Goal: Task Accomplishment & Management: Manage account settings

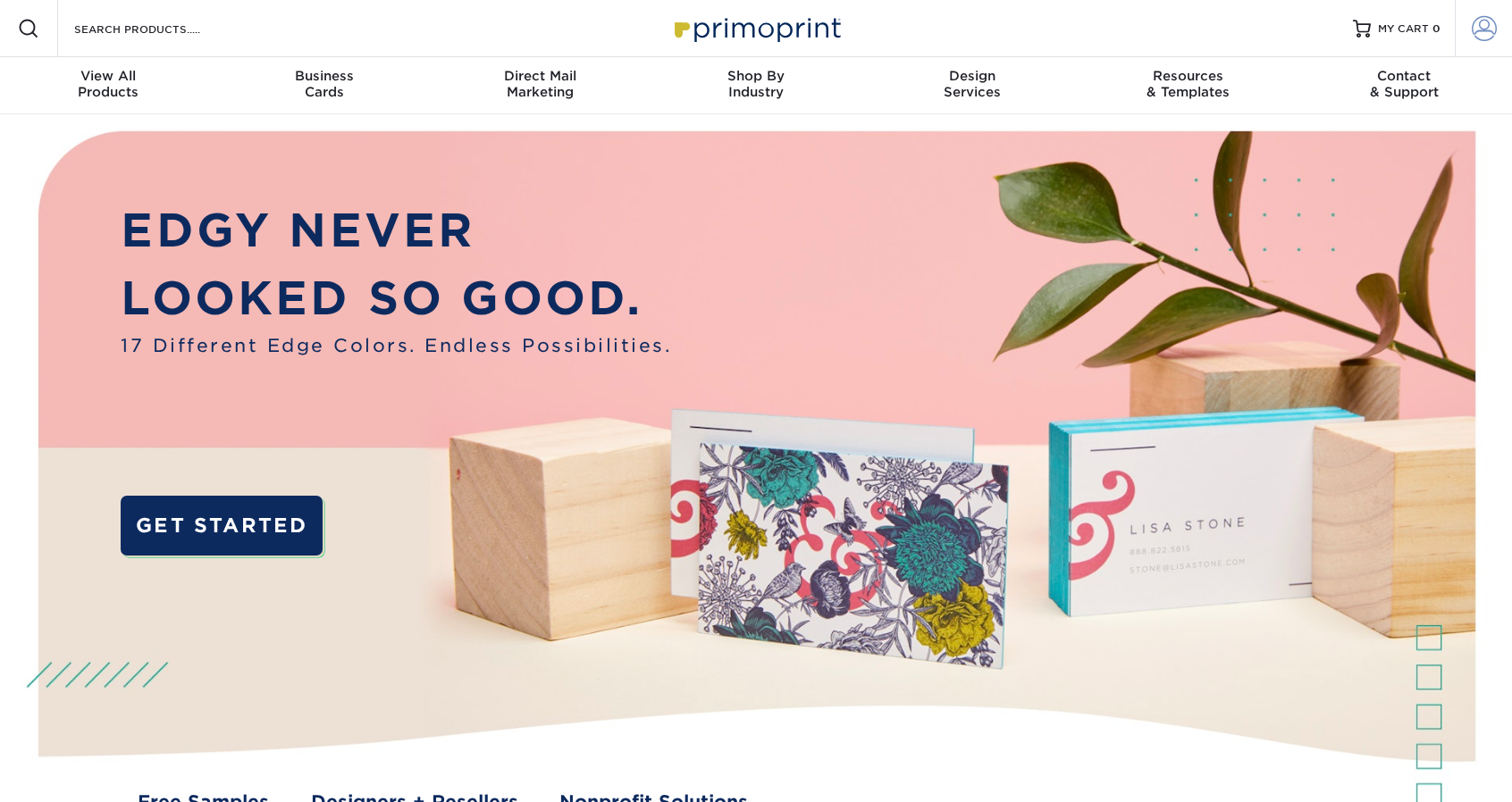
click at [1501, 39] on link "Account" at bounding box center [1483, 28] width 57 height 57
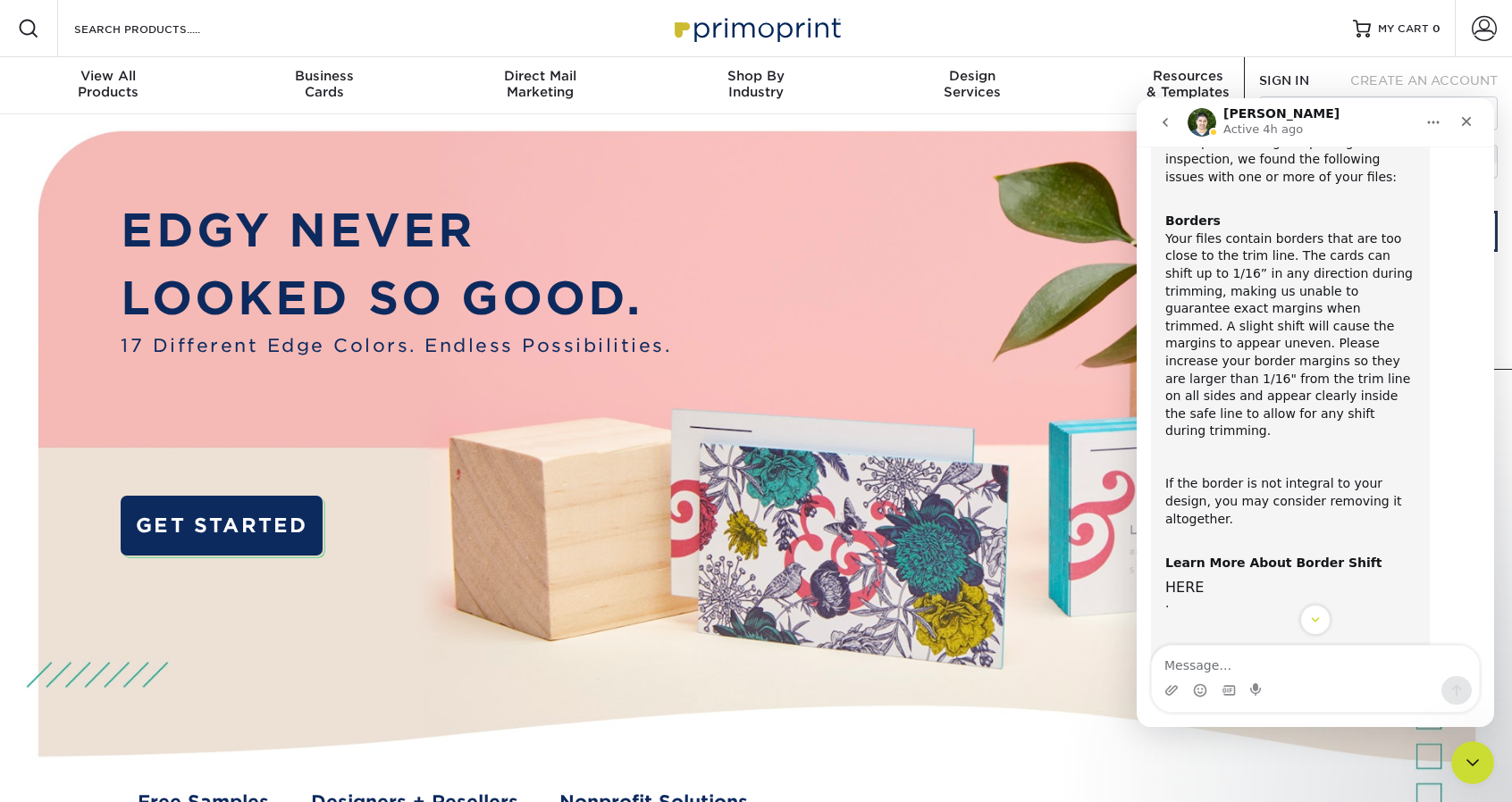
scroll to position [140, 0]
click at [1484, 16] on span at bounding box center [1484, 28] width 25 height 25
click at [1455, 129] on div "Close" at bounding box center [1466, 121] width 32 height 32
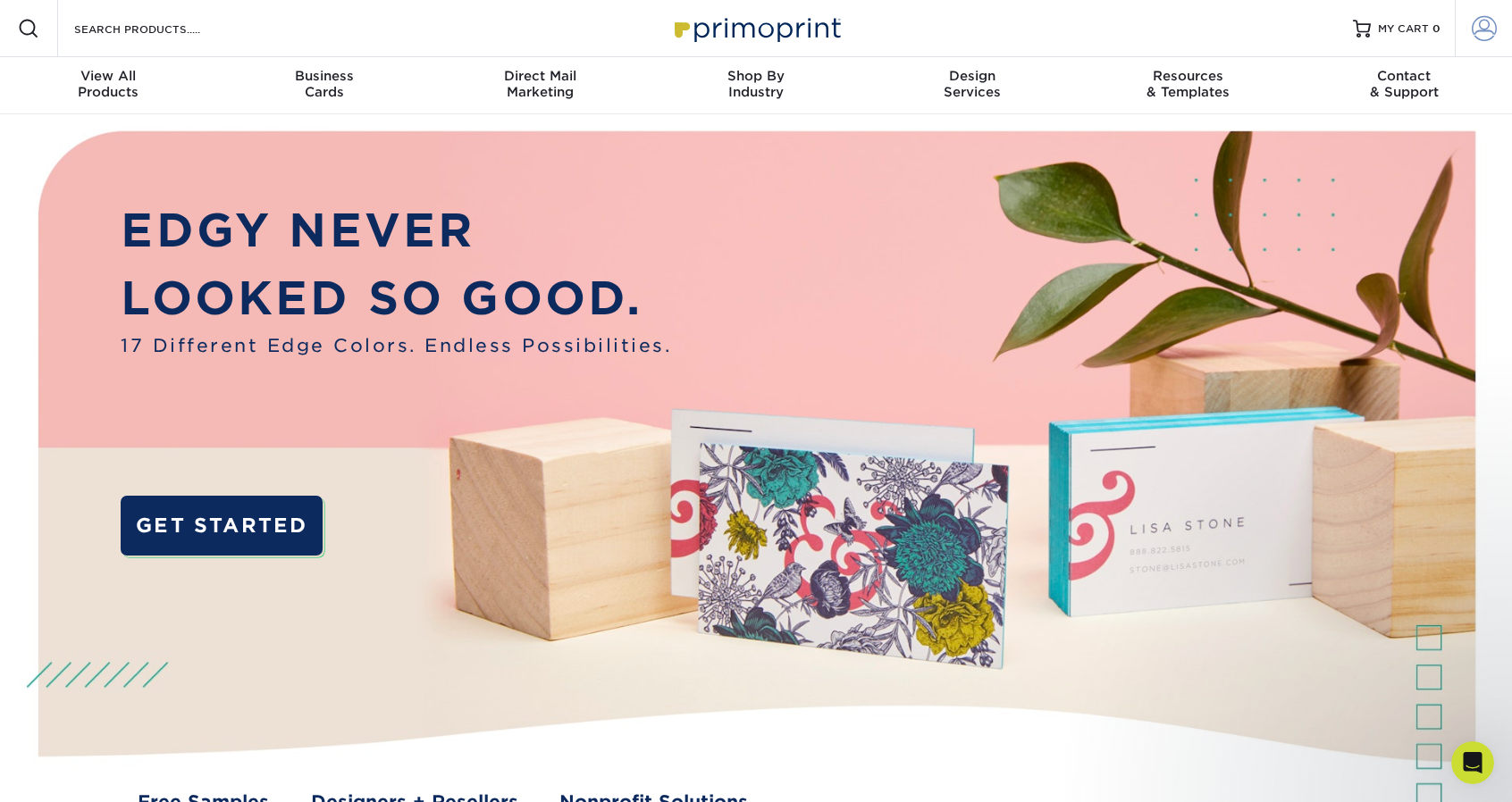
scroll to position [417, 0]
click at [1486, 15] on link "Account" at bounding box center [1483, 28] width 57 height 57
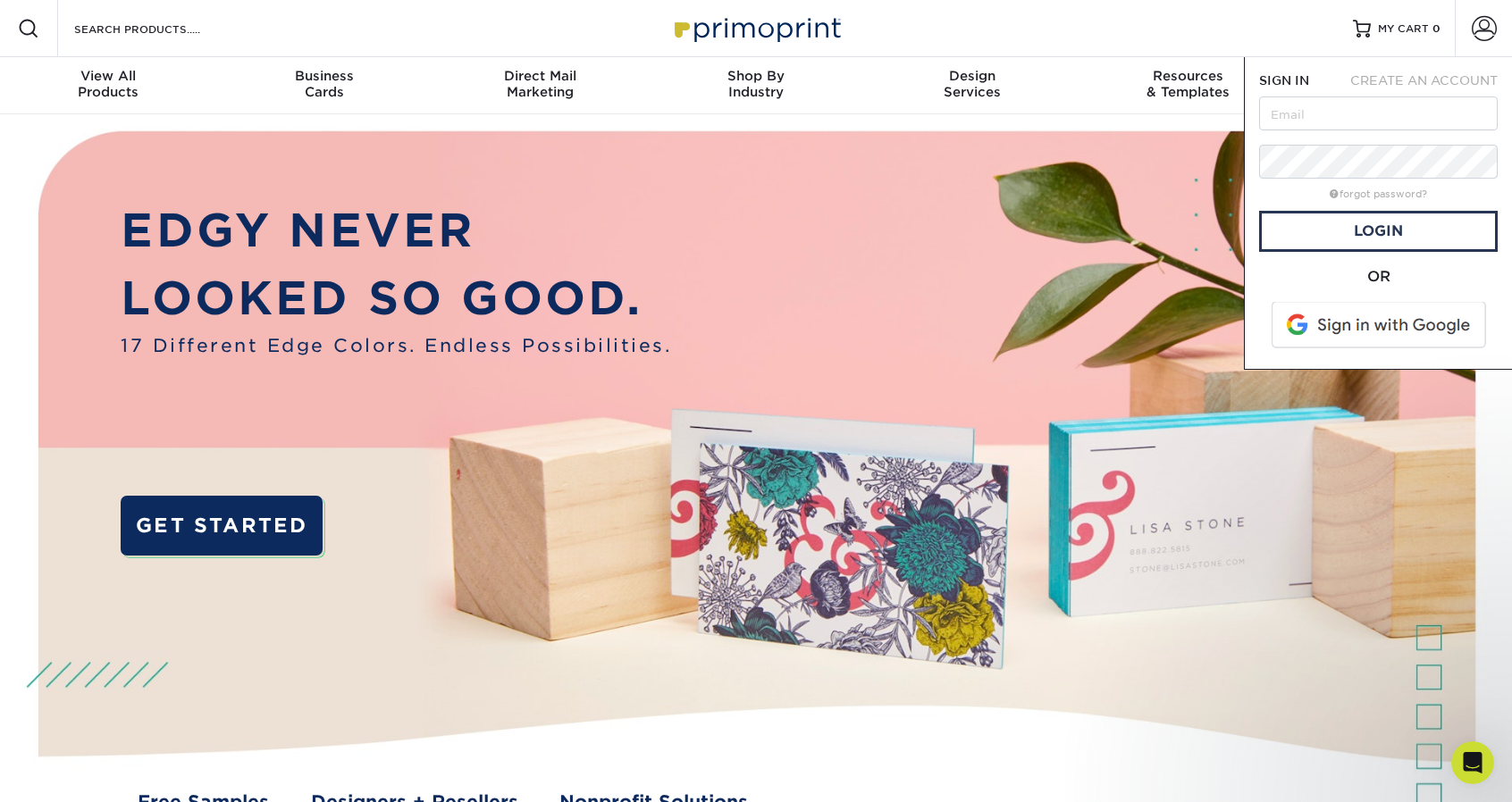
click at [1369, 338] on span at bounding box center [1380, 325] width 228 height 47
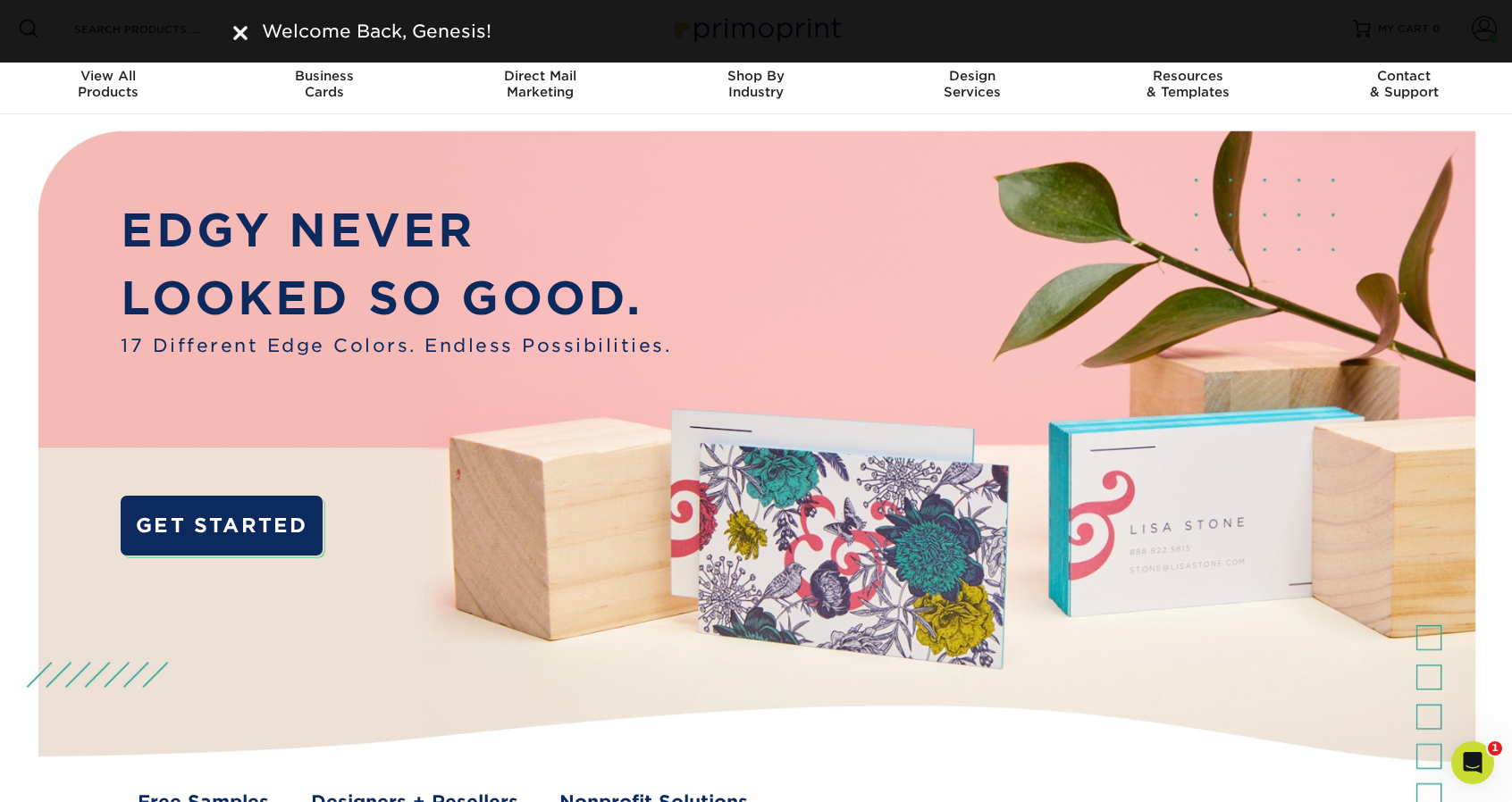
click at [1214, 637] on img at bounding box center [756, 489] width 1497 height 749
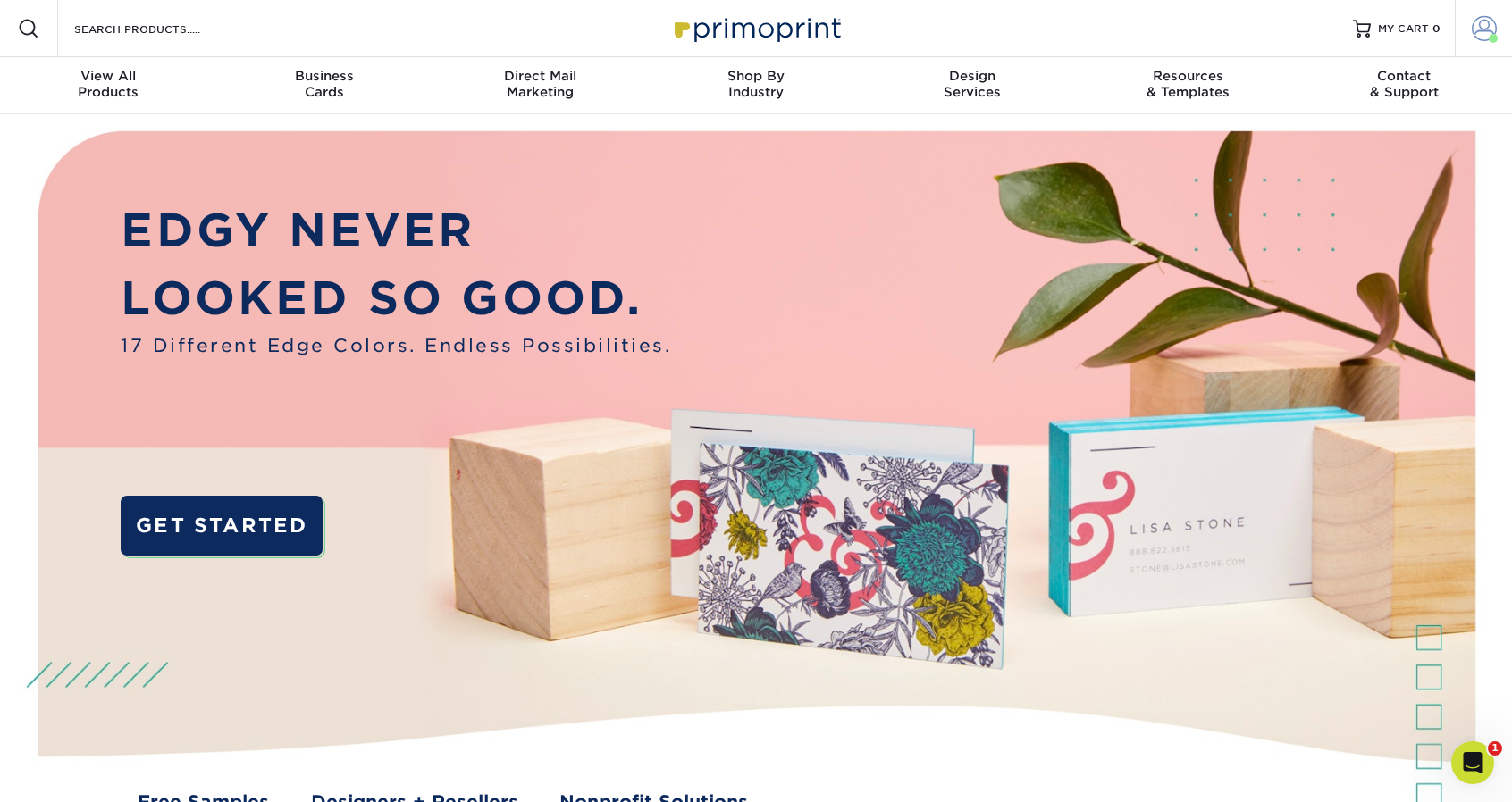
click at [1487, 36] on span at bounding box center [1484, 28] width 25 height 25
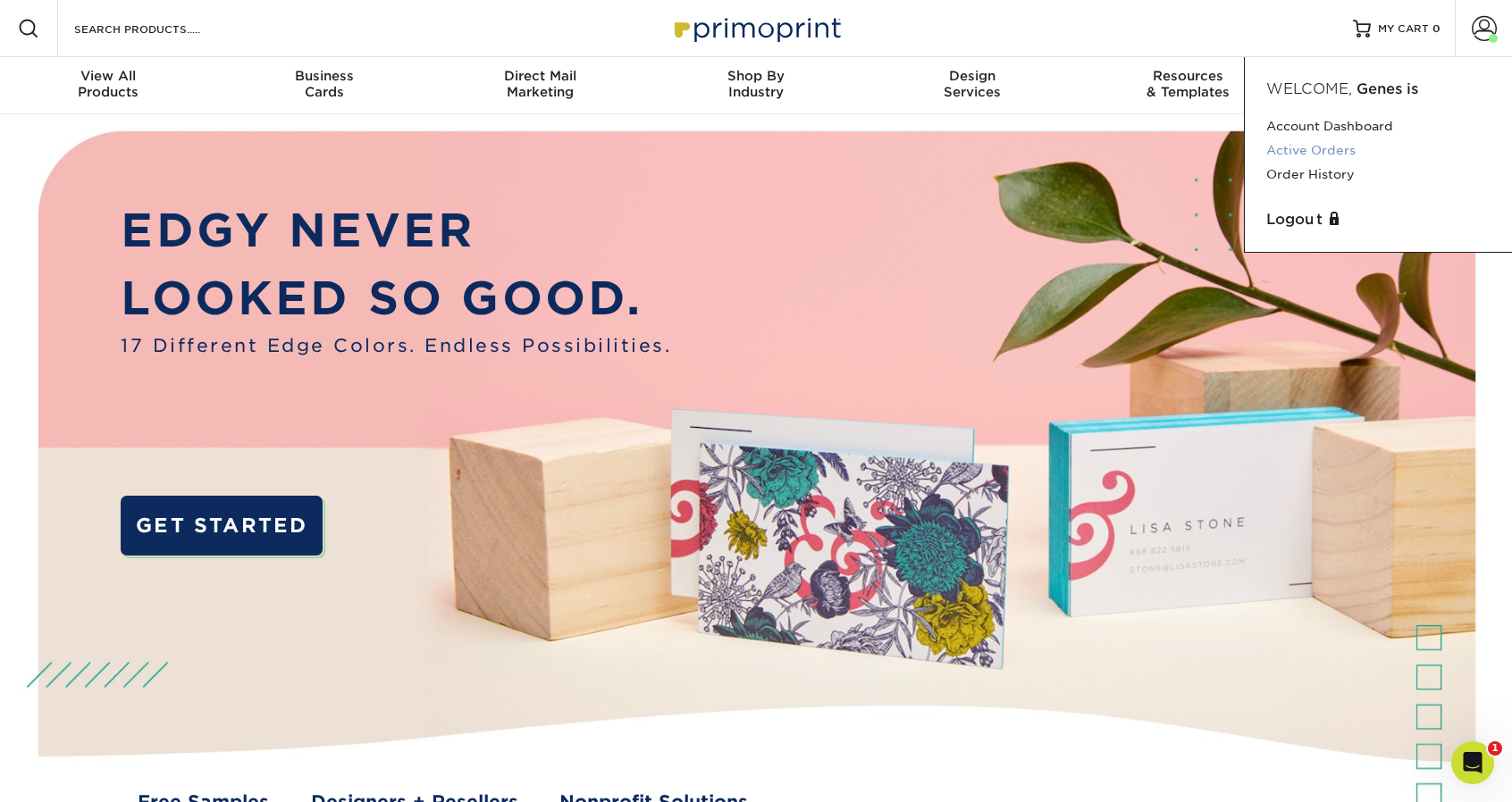
click at [1351, 146] on link "Active Orders" at bounding box center [1378, 151] width 224 height 24
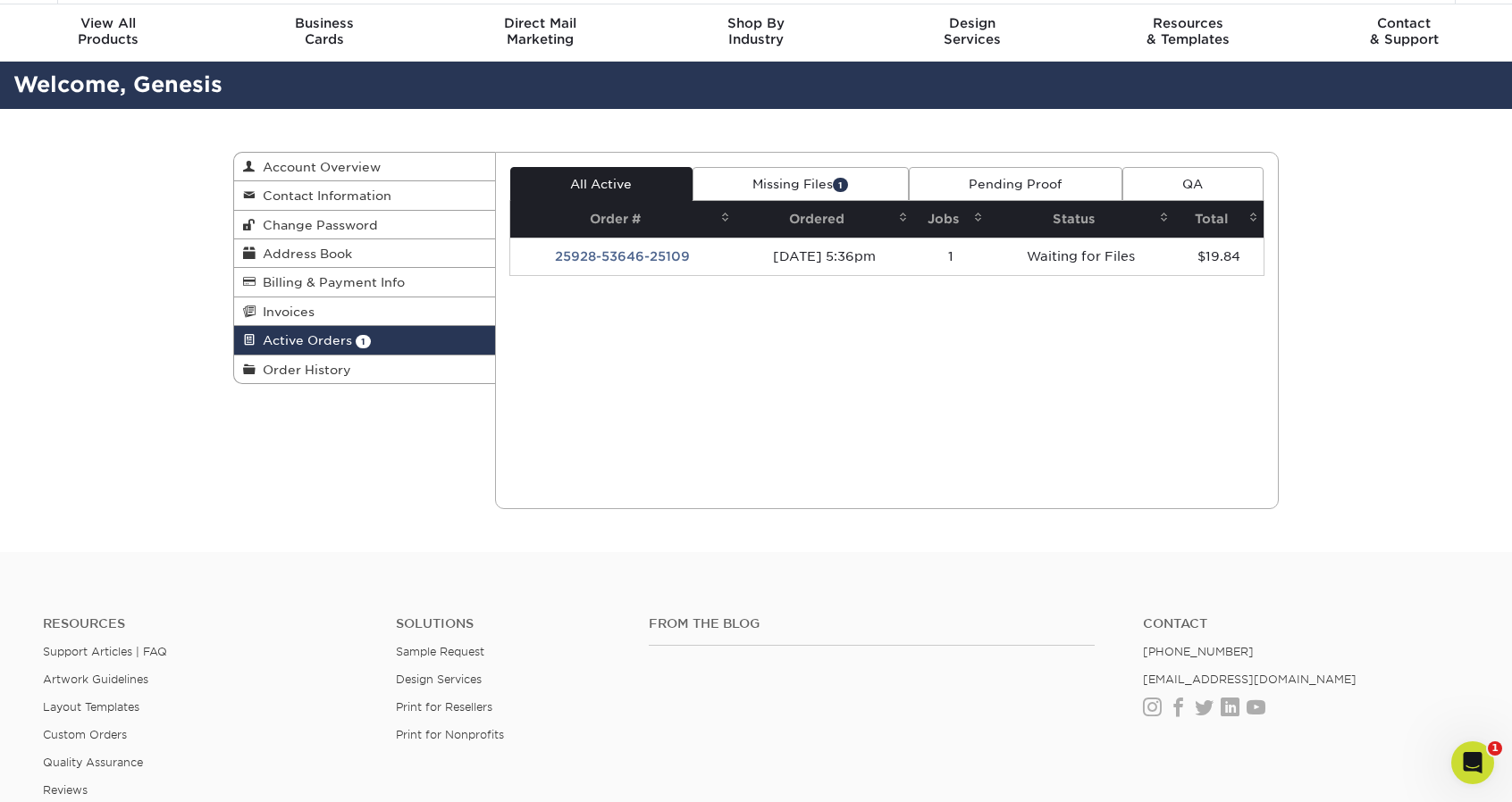
click at [803, 180] on link "Missing Files 1" at bounding box center [801, 184] width 216 height 34
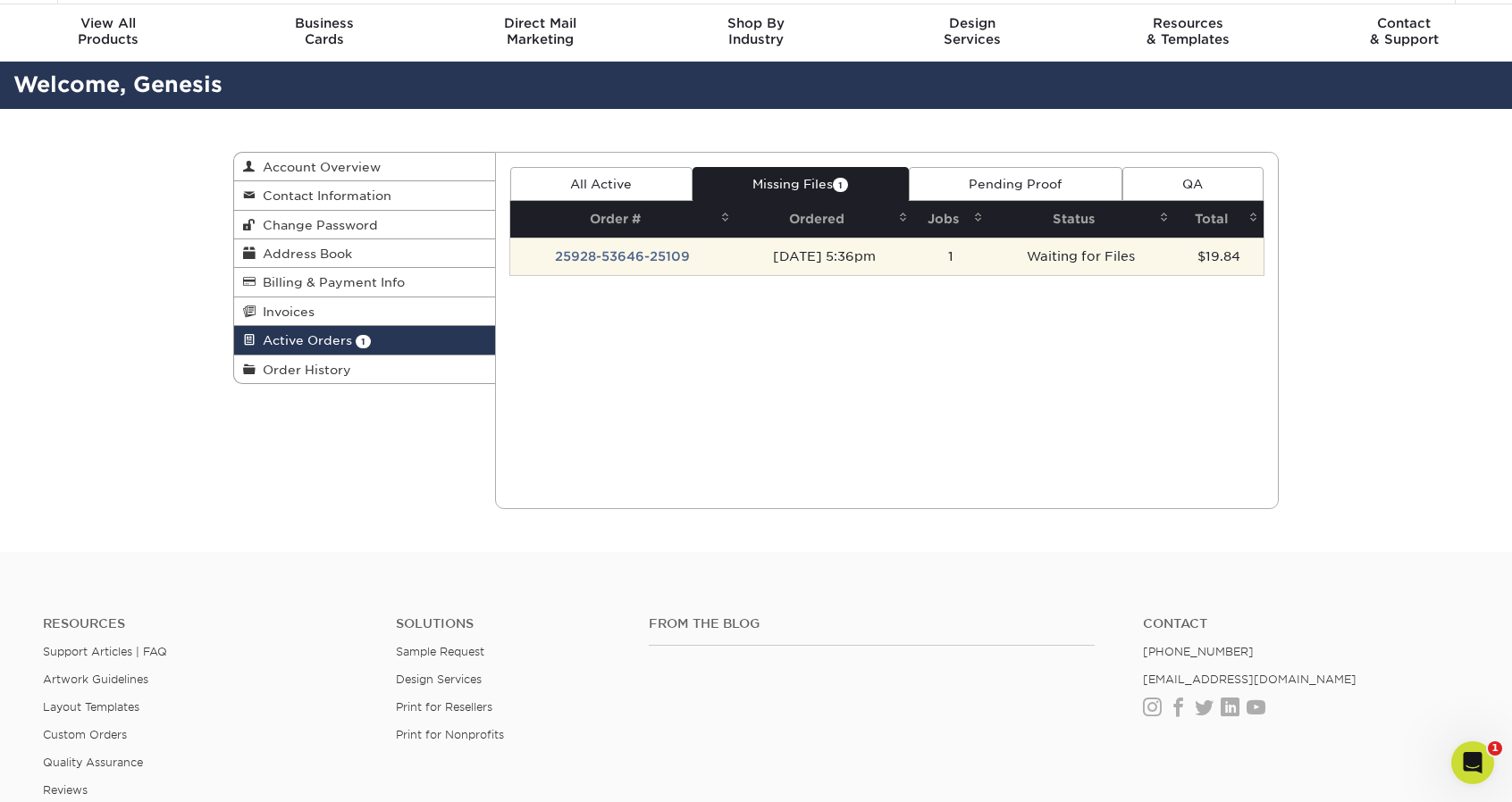
click at [836, 246] on td "[DATE] 5:36pm" at bounding box center [824, 256] width 177 height 38
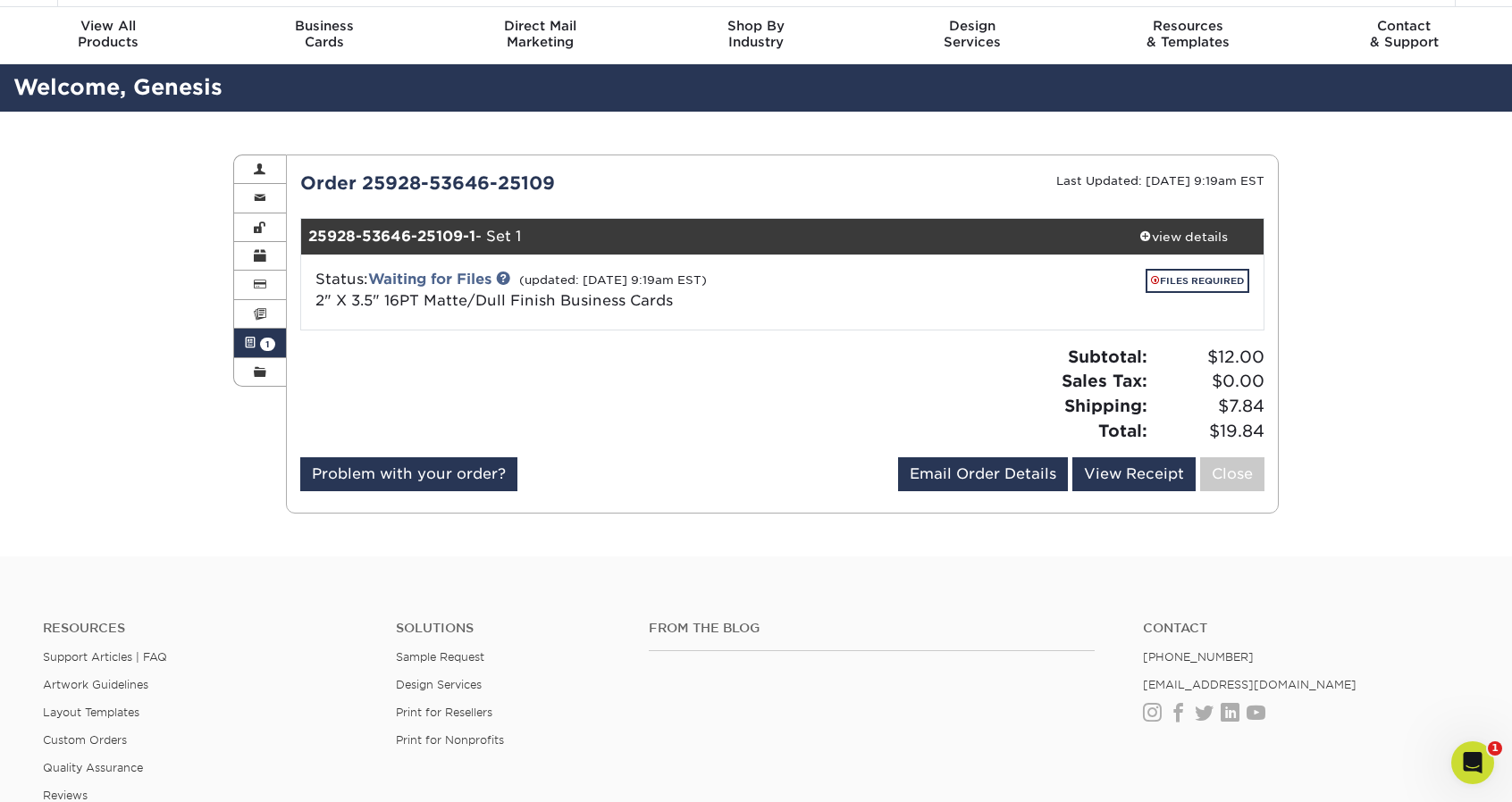
scroll to position [49, 0]
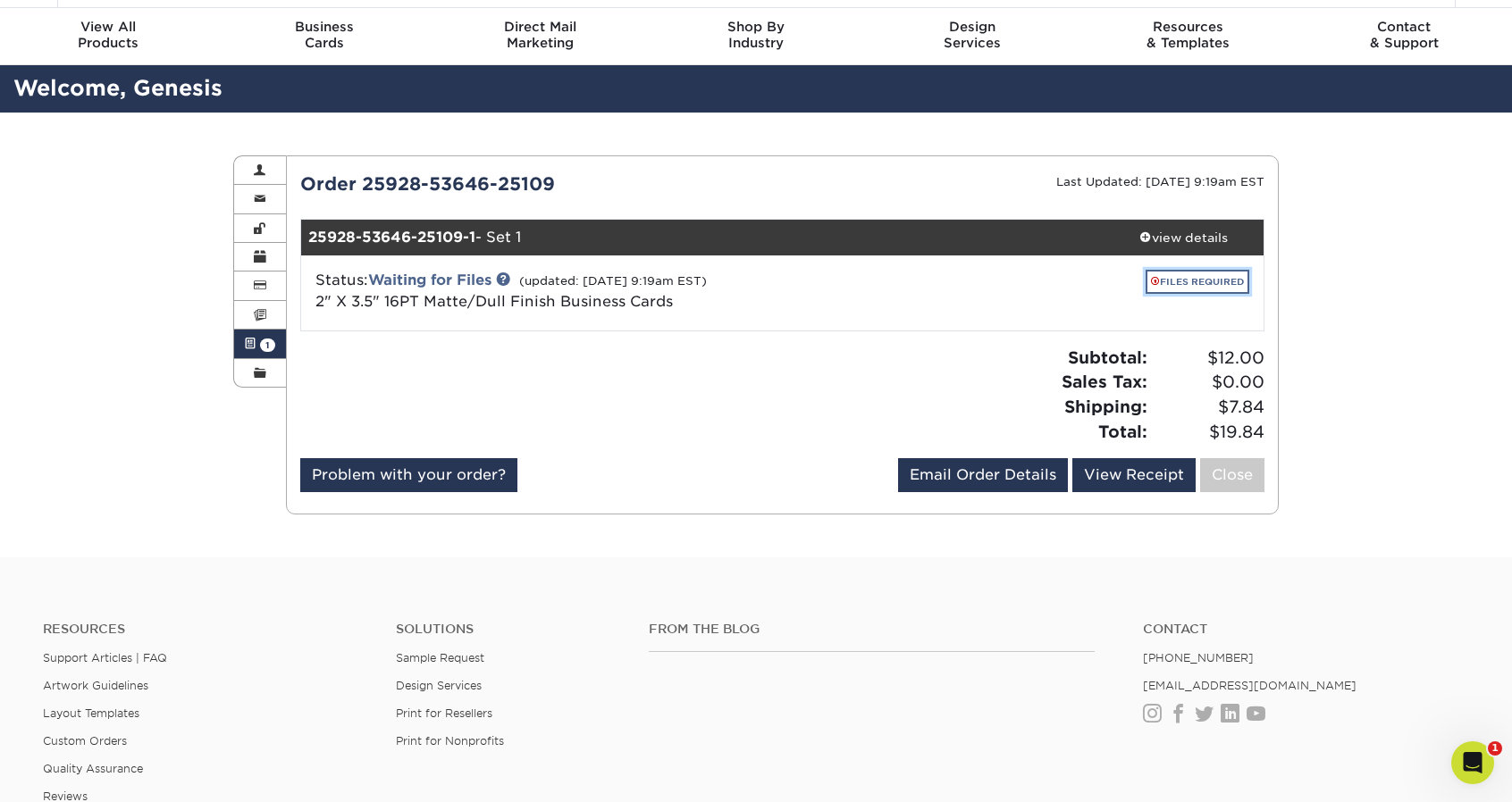
click at [1159, 279] on link "FILES REQUIRED" at bounding box center [1198, 282] width 103 height 24
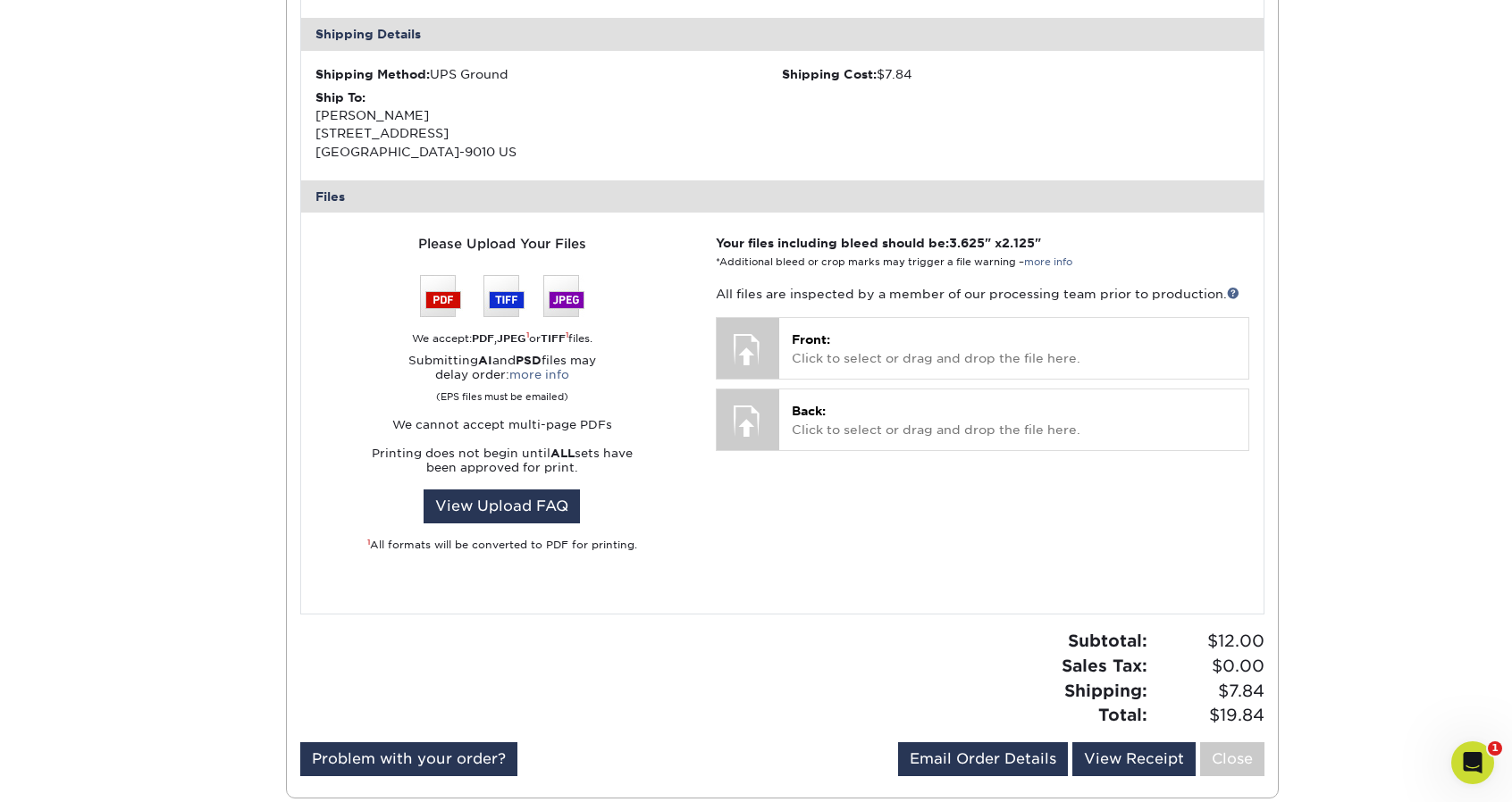
scroll to position [537, 0]
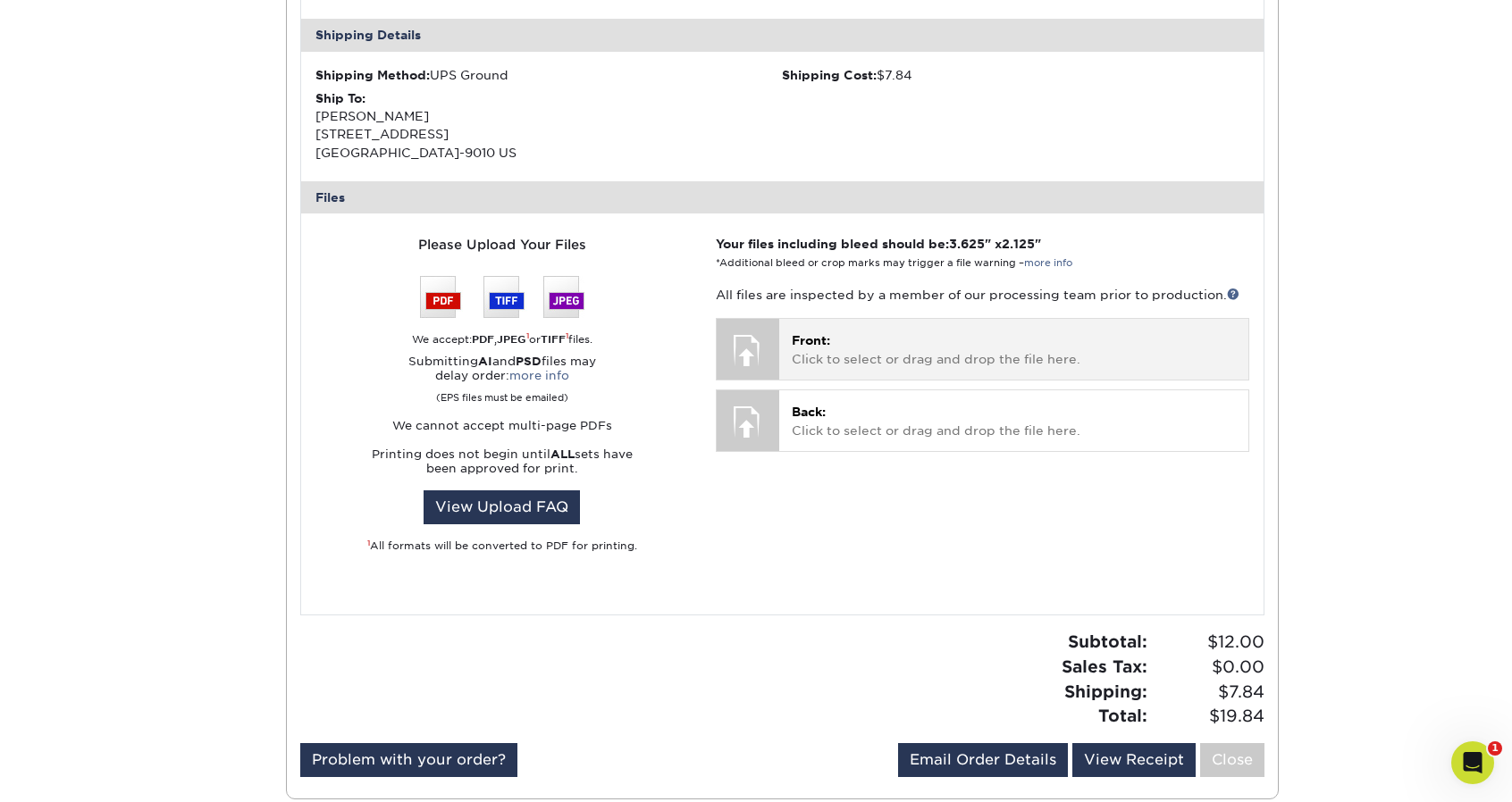
click at [801, 327] on div "Front: Click to select or drag and drop the file here. Choose file" at bounding box center [1014, 349] width 469 height 60
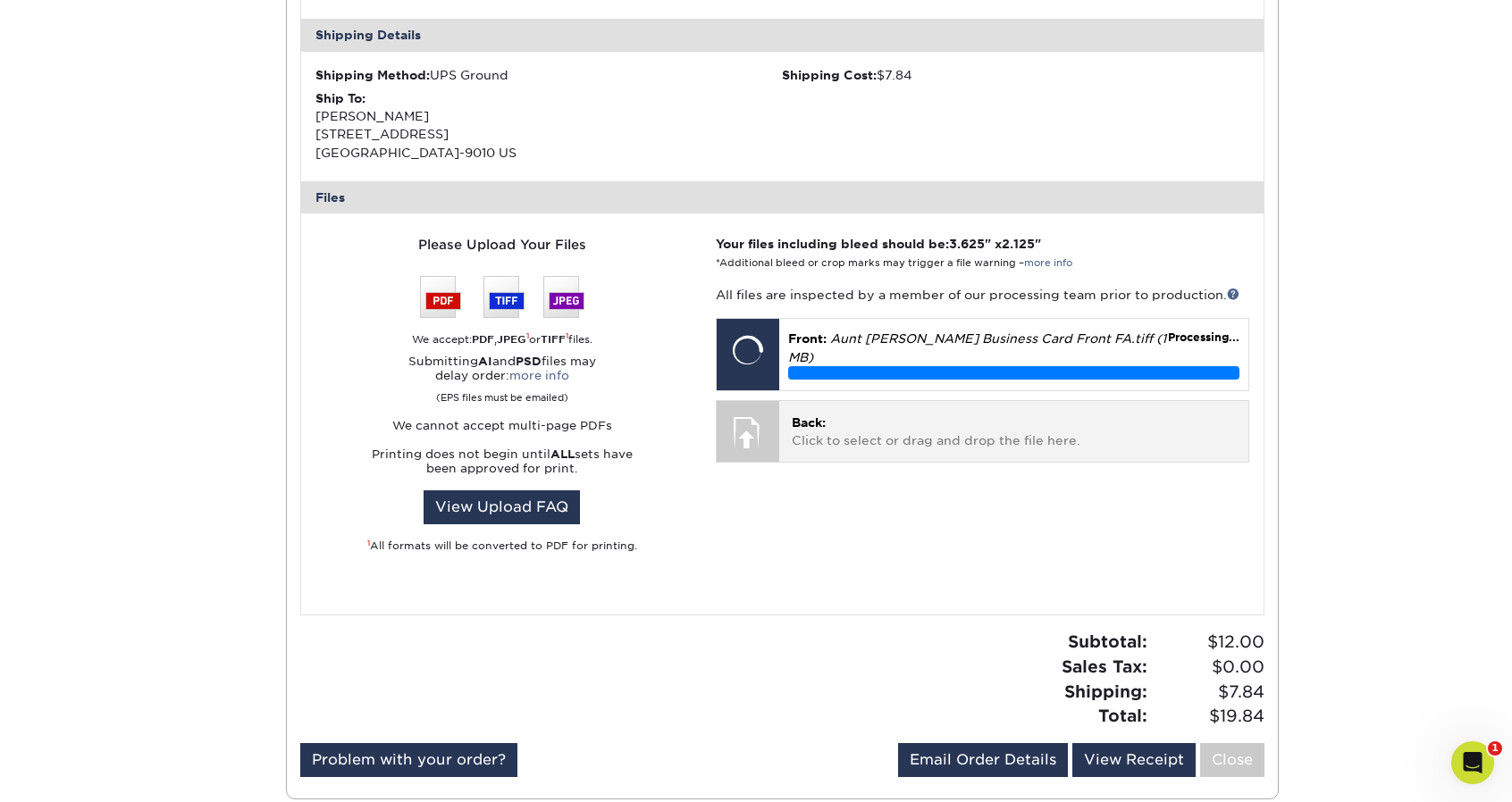
click at [731, 402] on div at bounding box center [748, 431] width 63 height 63
click at [752, 412] on div at bounding box center [748, 431] width 63 height 63
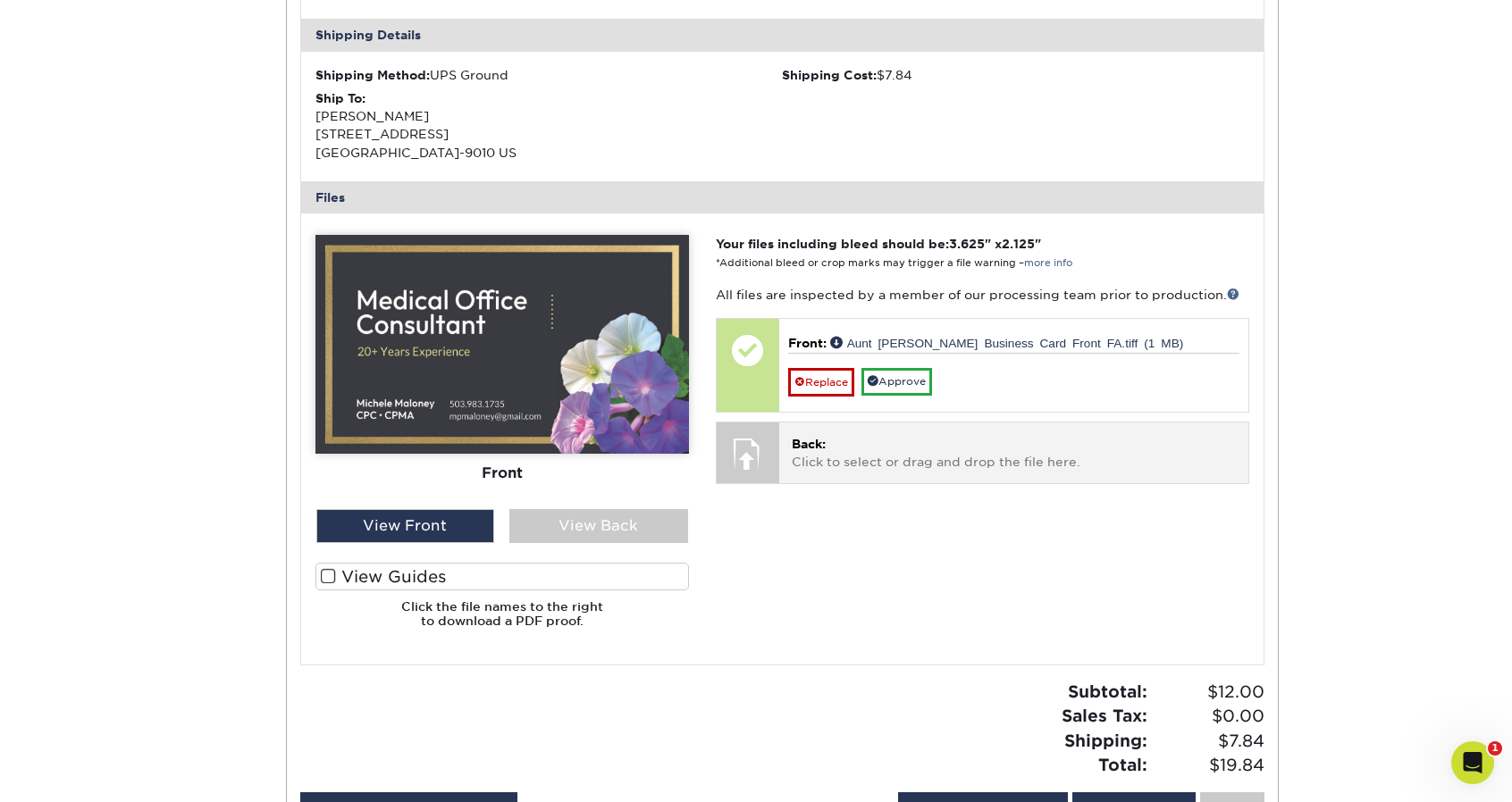
click at [745, 443] on div at bounding box center [748, 453] width 63 height 63
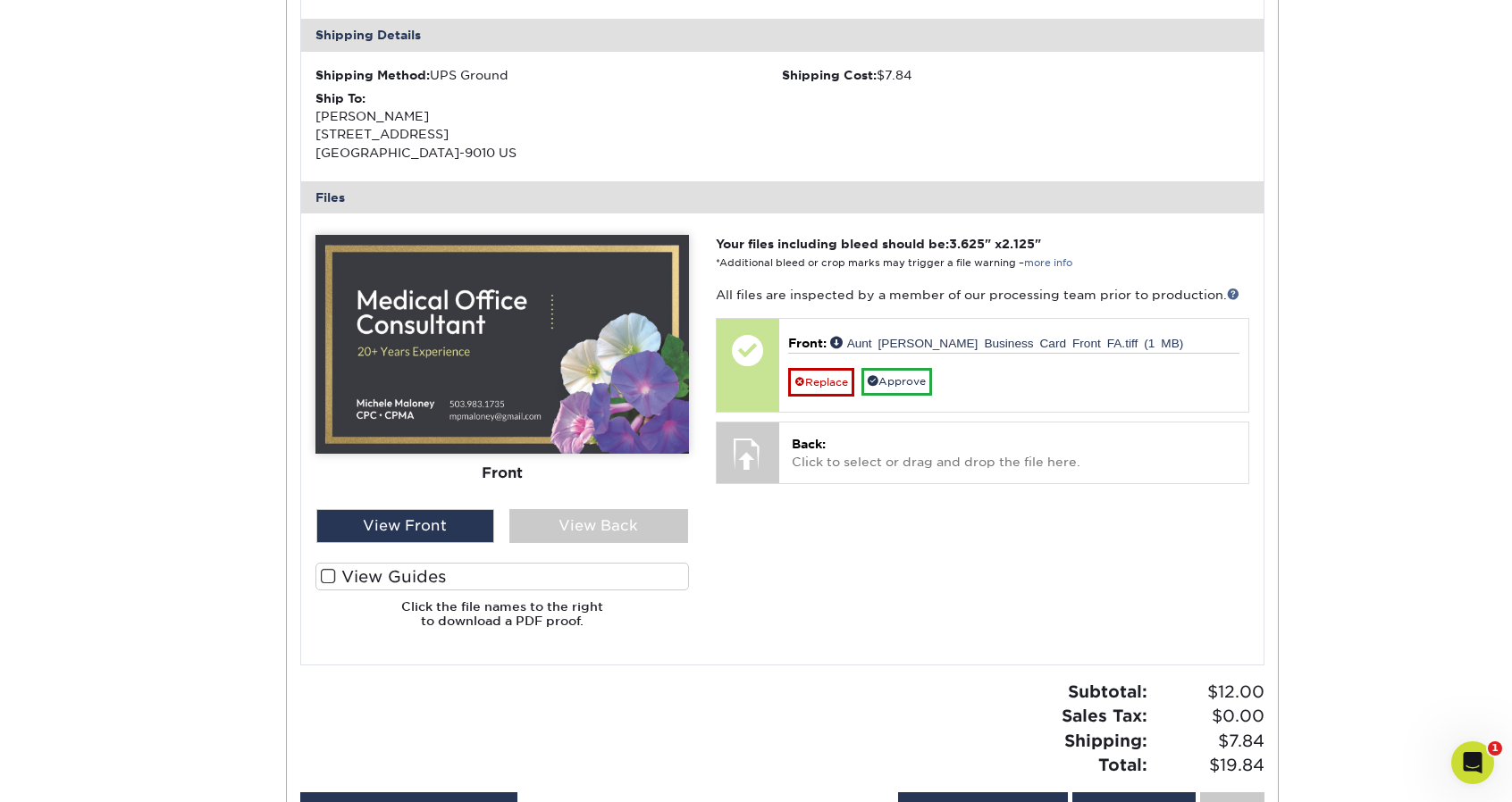
click at [761, 525] on div "Your files including bleed should be: 3.625 " x 2.125 " *Additional bleed or cr…" at bounding box center [982, 438] width 560 height 408
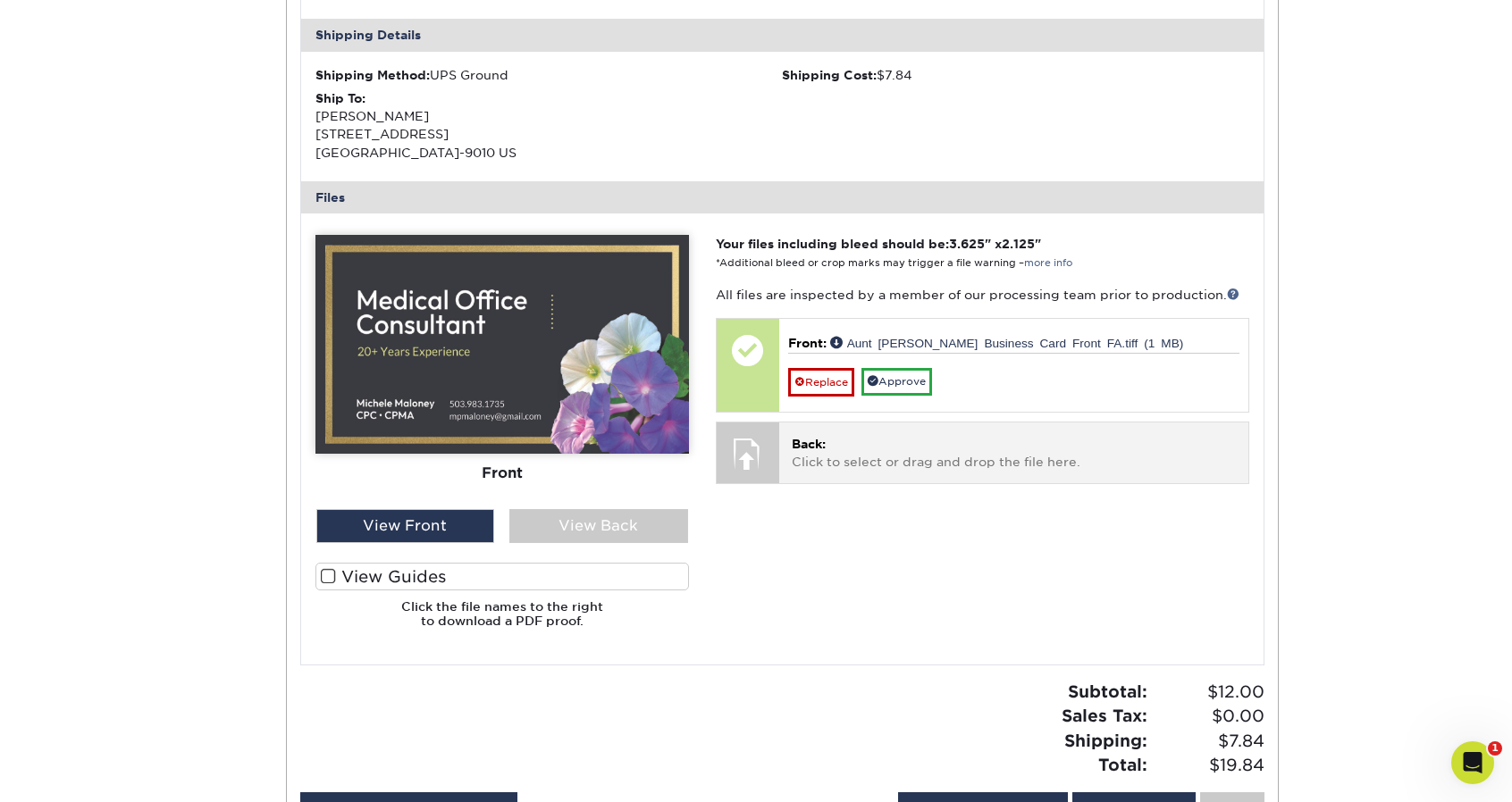
click at [750, 444] on div at bounding box center [748, 453] width 63 height 63
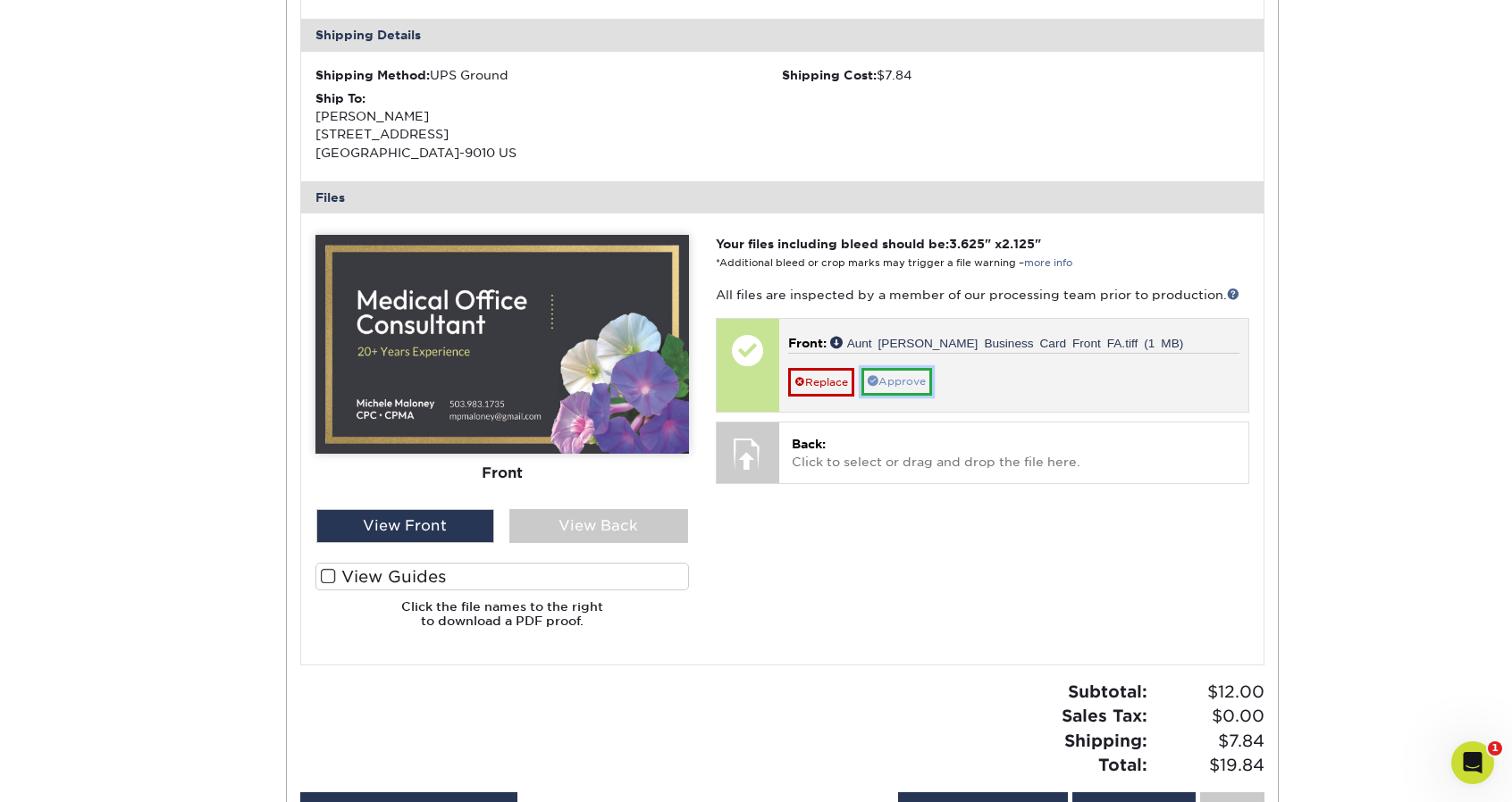
click at [885, 380] on link "Approve" at bounding box center [896, 382] width 70 height 28
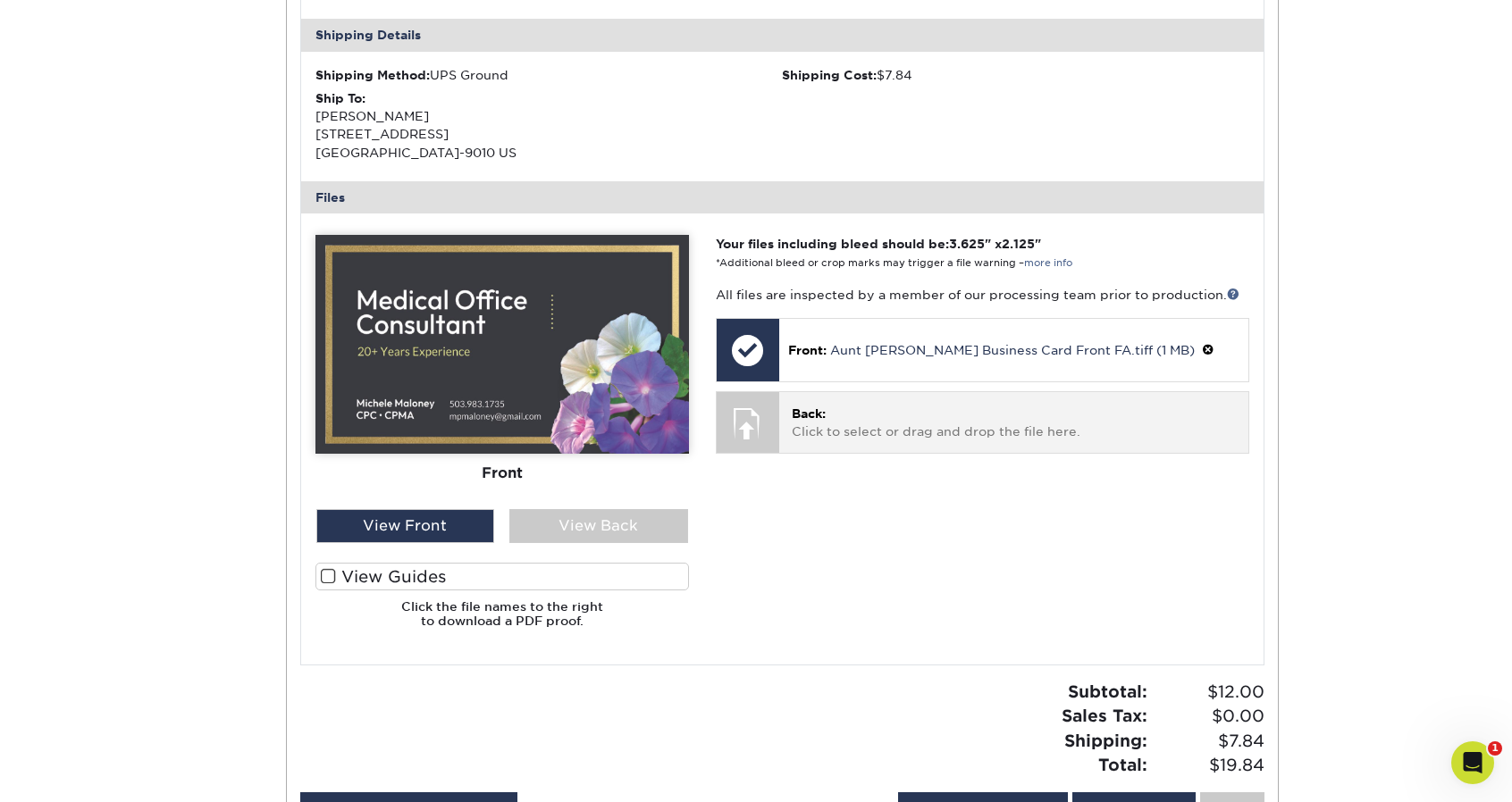
click at [750, 416] on div at bounding box center [748, 423] width 63 height 63
click at [757, 415] on div at bounding box center [748, 423] width 63 height 63
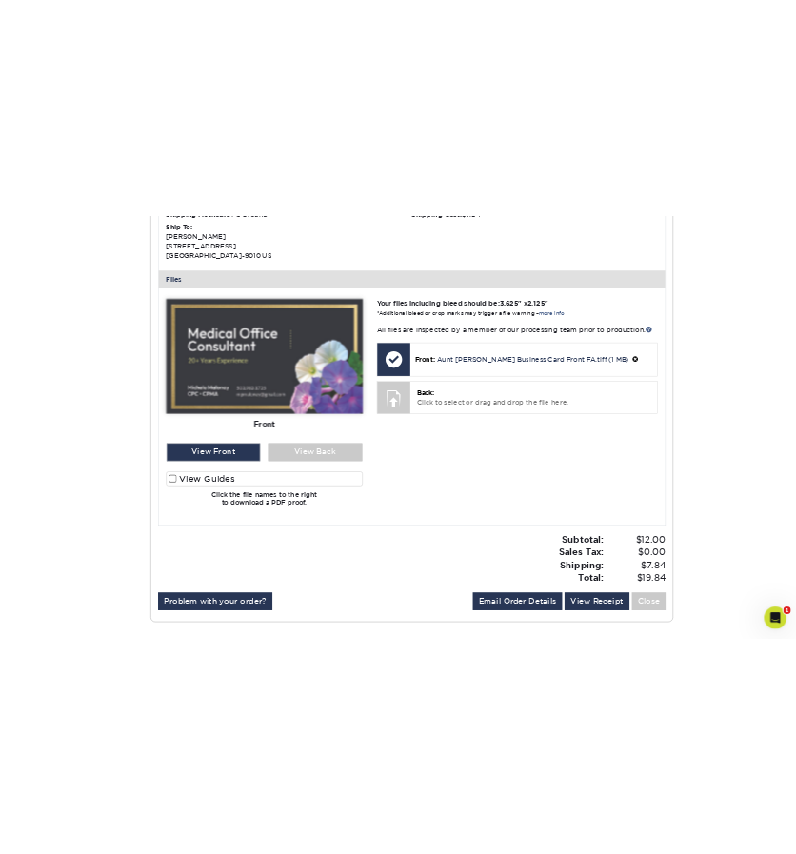
scroll to position [655, 0]
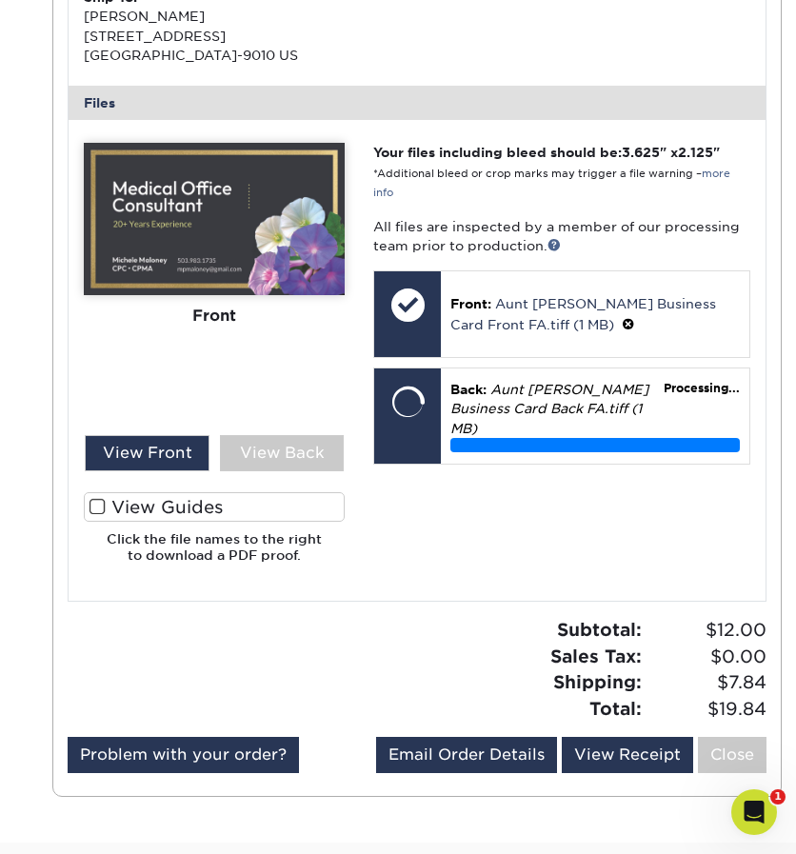
click at [484, 578] on div "Your files including bleed should be: 3.625 " x 2.125 " *Additional bleed or cr…" at bounding box center [562, 360] width 406 height 435
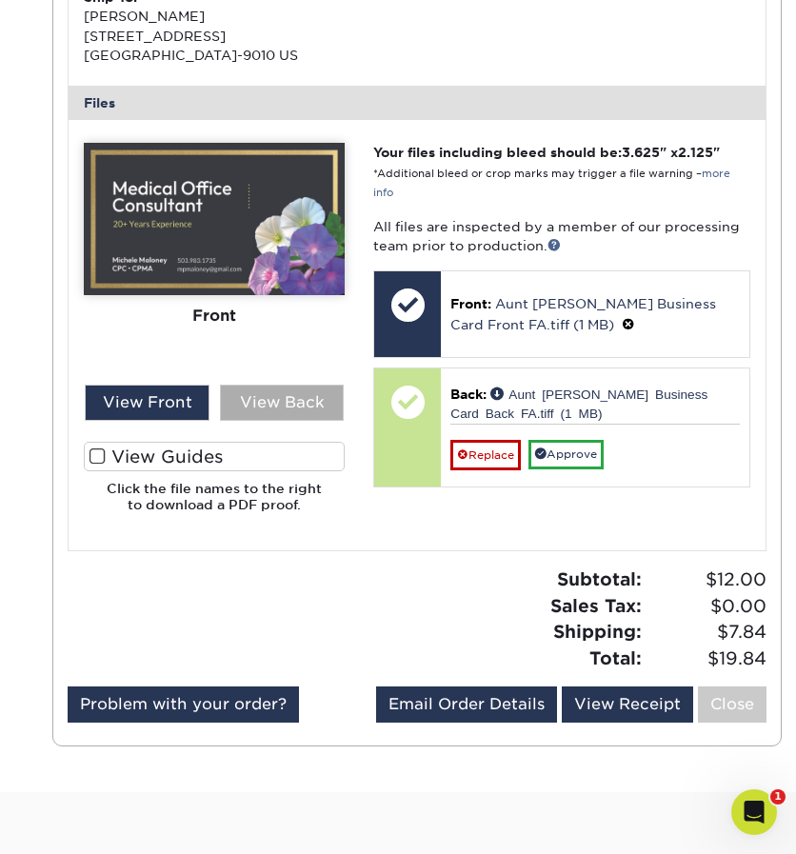
click at [304, 421] on div "View Back" at bounding box center [282, 403] width 125 height 36
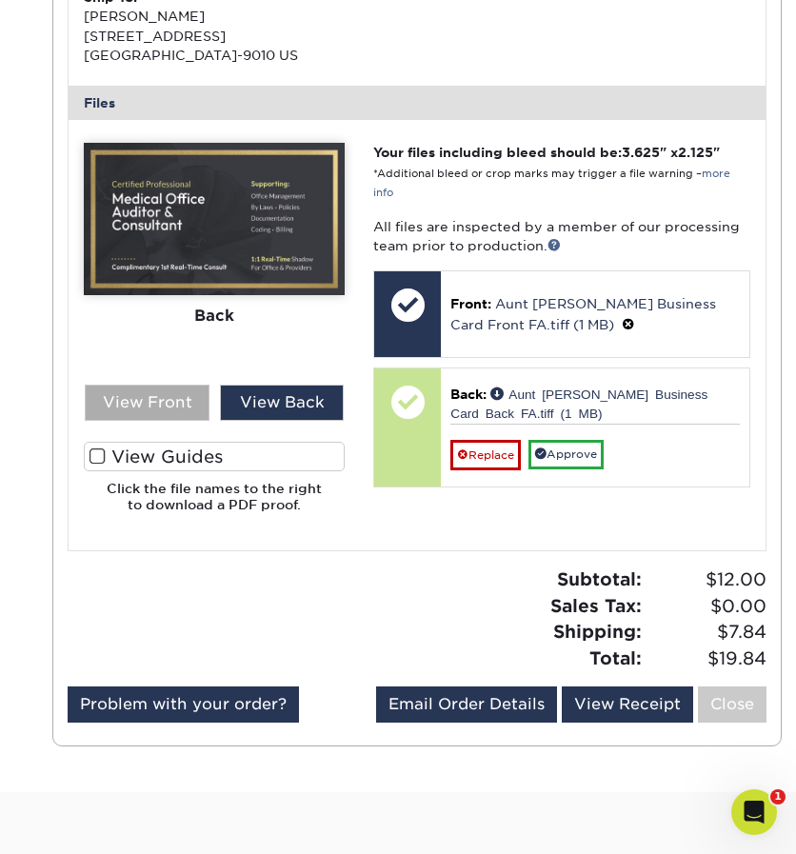
click at [189, 413] on div "View Front" at bounding box center [147, 403] width 125 height 36
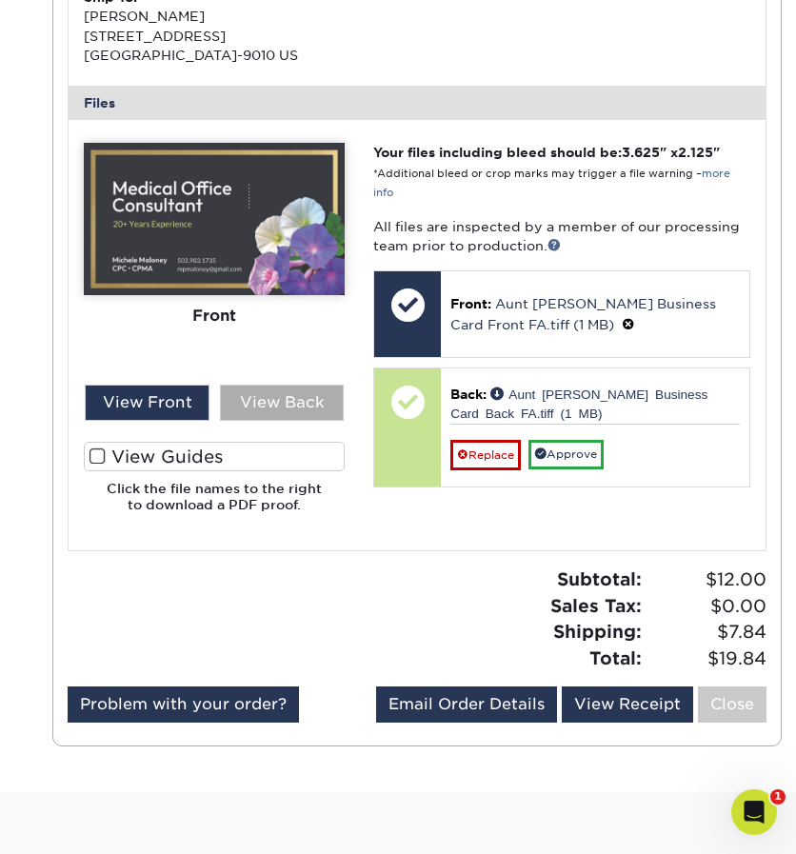
click at [243, 414] on div "View Back" at bounding box center [282, 403] width 125 height 36
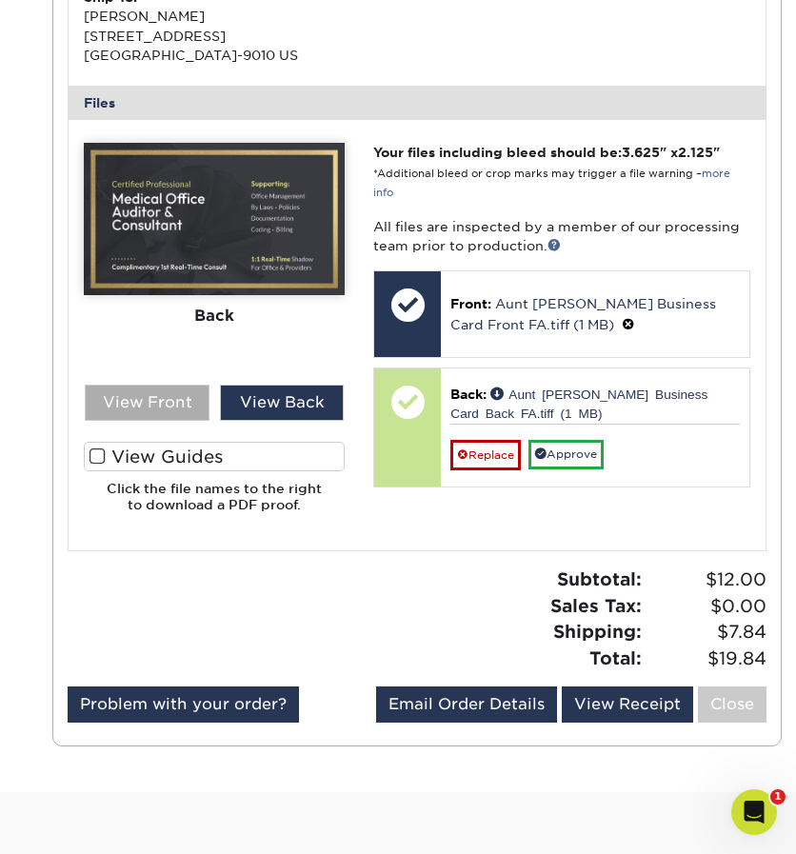
click at [147, 413] on div "View Front" at bounding box center [147, 403] width 125 height 36
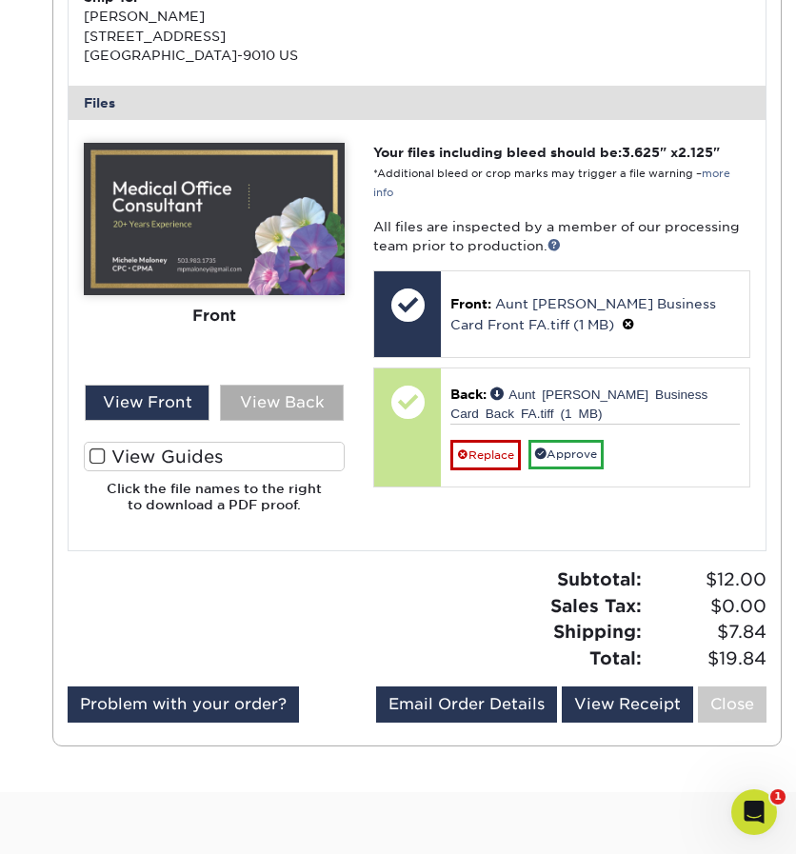
click at [257, 419] on div "View Back" at bounding box center [282, 403] width 125 height 36
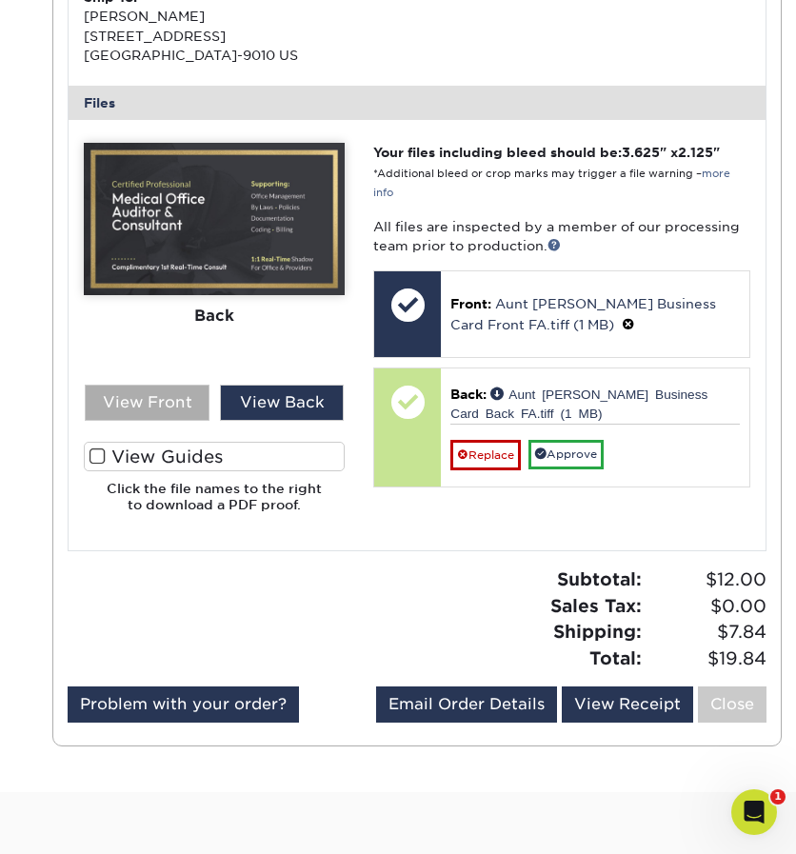
click at [129, 408] on div "View Front" at bounding box center [147, 403] width 125 height 36
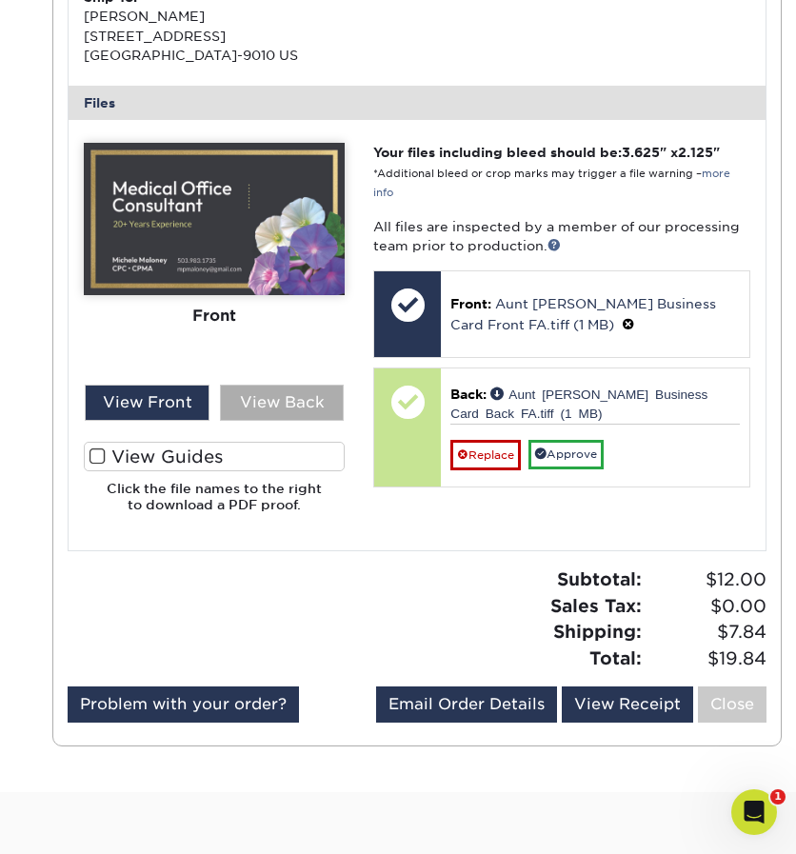
click at [263, 421] on div "View Back" at bounding box center [282, 403] width 125 height 36
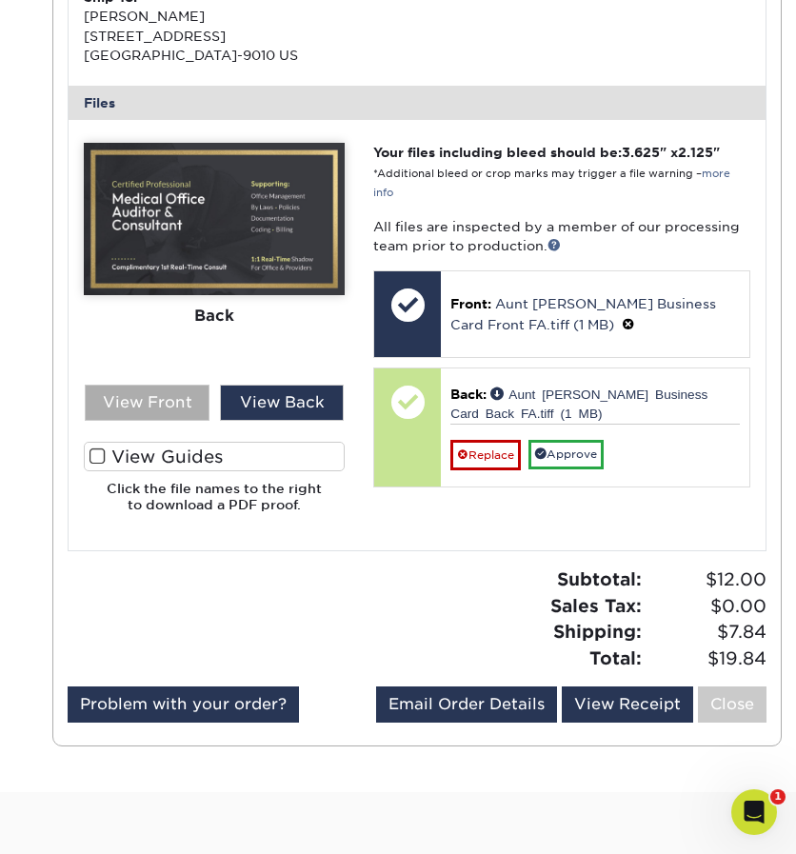
click at [189, 420] on div "View Front" at bounding box center [147, 403] width 125 height 36
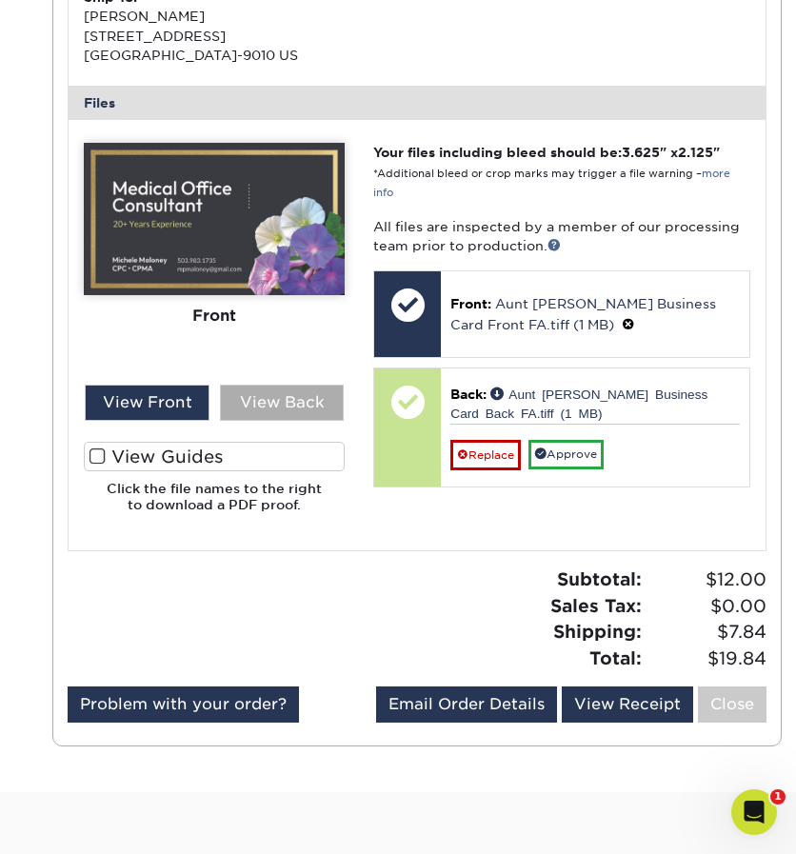
click at [278, 421] on div "View Back" at bounding box center [282, 403] width 125 height 36
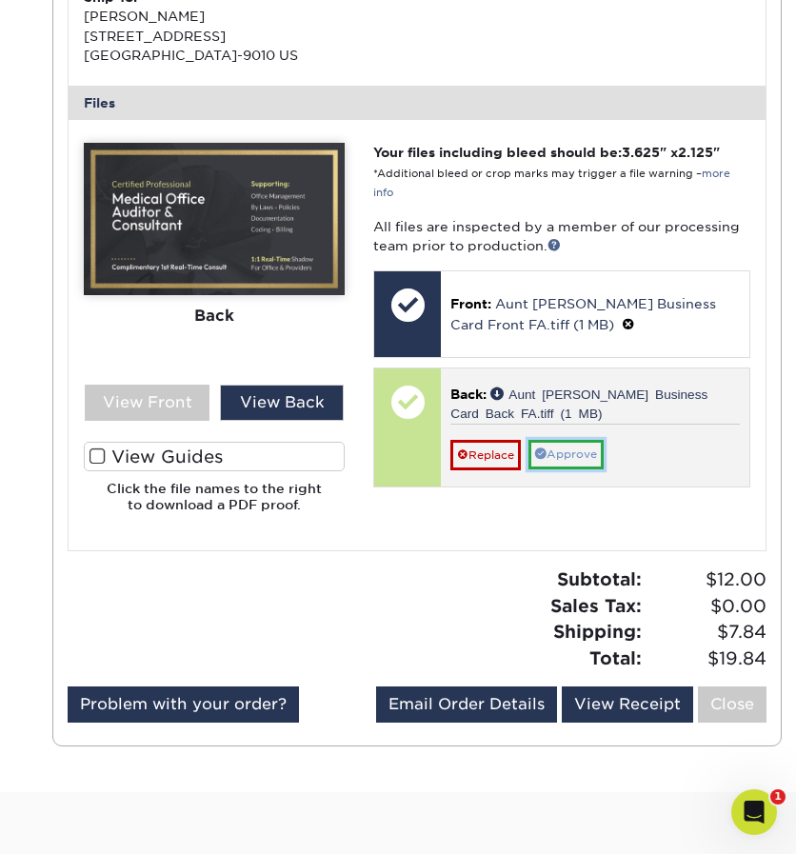
click at [564, 469] on link "Approve" at bounding box center [565, 455] width 75 height 30
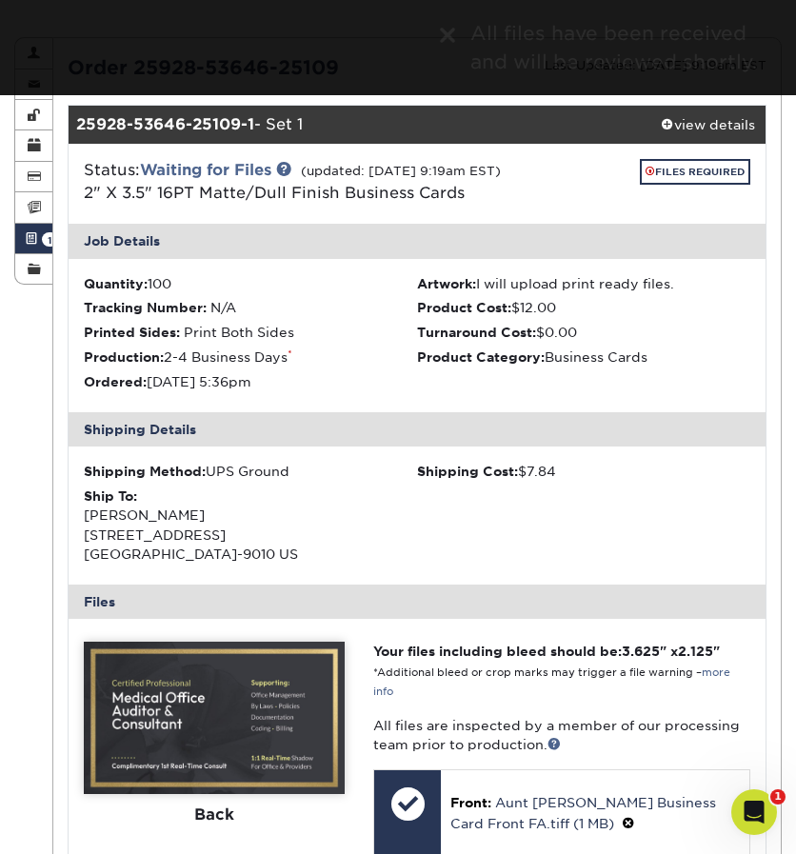
scroll to position [158, 0]
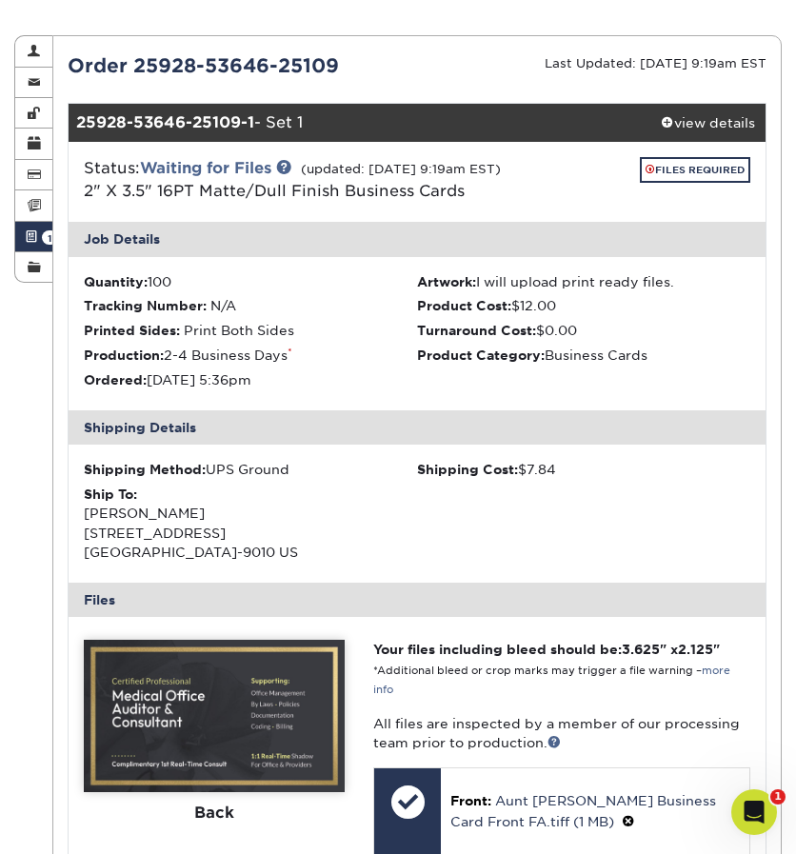
drag, startPoint x: 124, startPoint y: 568, endPoint x: 192, endPoint y: 554, distance: 70.0
click at [192, 555] on div "Ship To: [PERSON_NAME] [STREET_ADDRESS]" at bounding box center [250, 524] width 333 height 78
click at [191, 549] on div "Ship To: [PERSON_NAME] [STREET_ADDRESS]" at bounding box center [250, 524] width 333 height 78
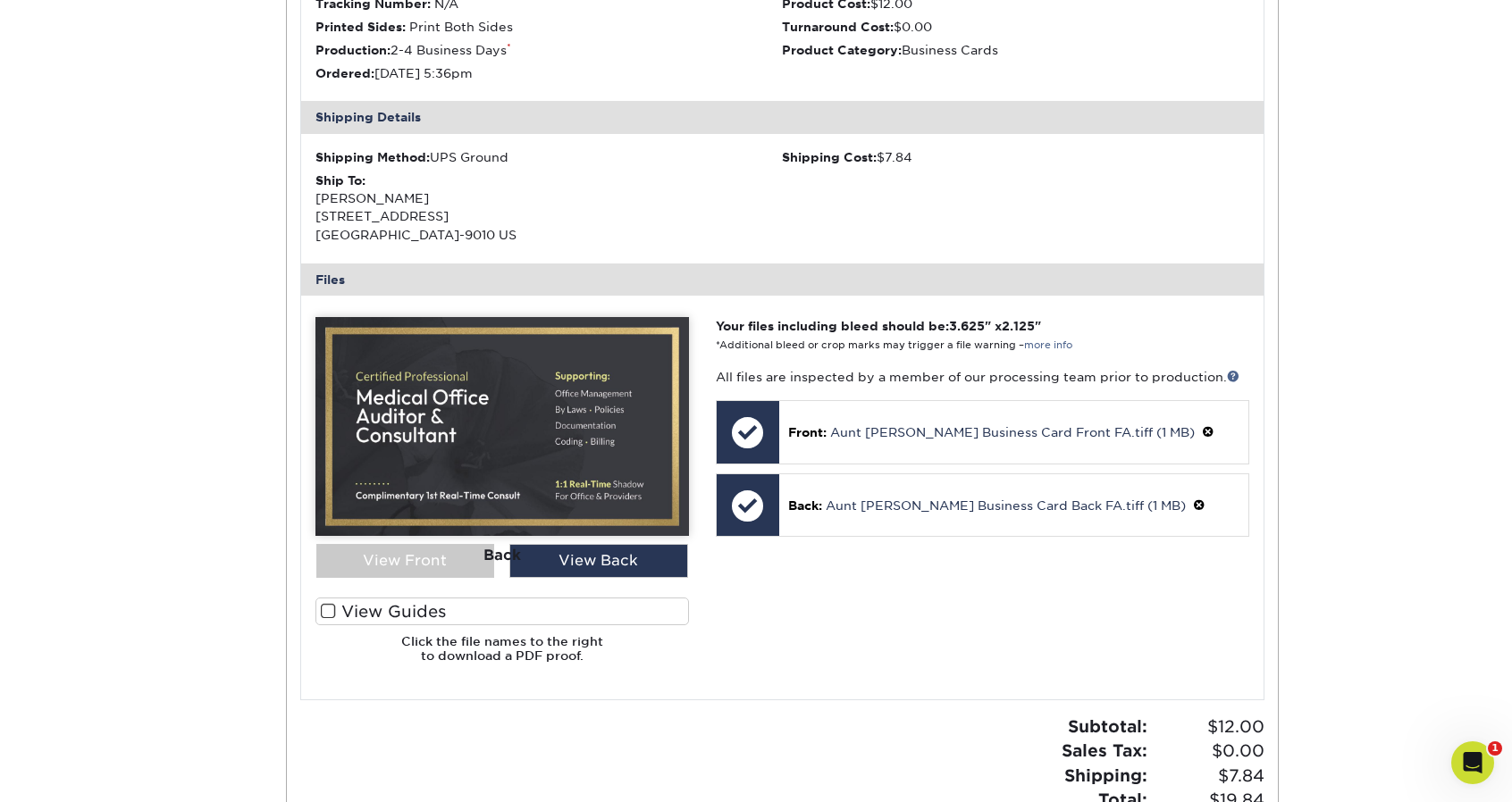
scroll to position [454, 0]
click at [1314, 190] on div "Active Orders Account Overview Contact Information Change Password Address Book…" at bounding box center [756, 318] width 1512 height 1219
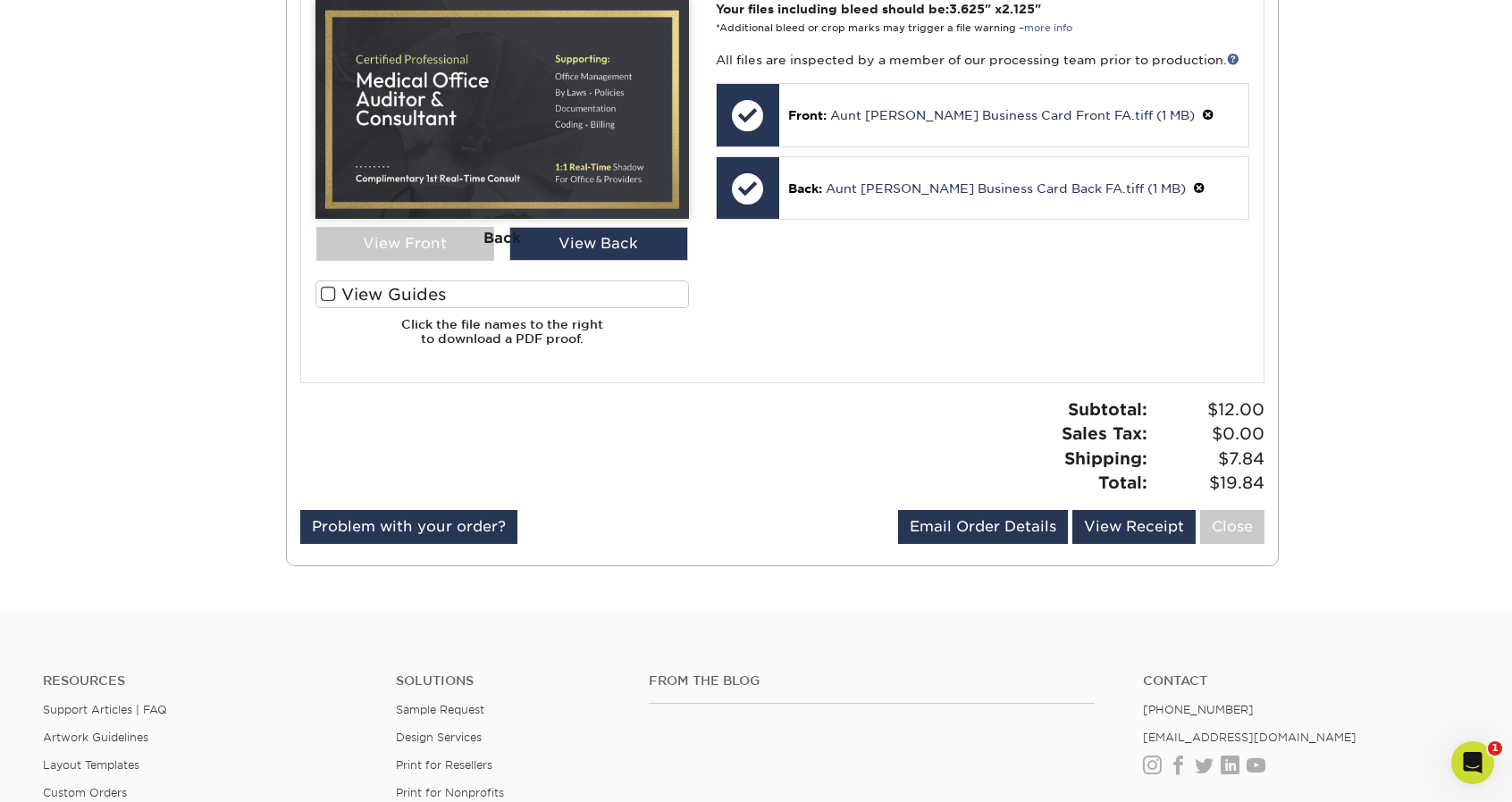
scroll to position [771, 0]
click at [738, 393] on div "Order 25928-53646-25109 Last Updated: [DATE] 9:19am EST 25928-53646-25109-1 - S…" at bounding box center [783, 1] width 965 height 1103
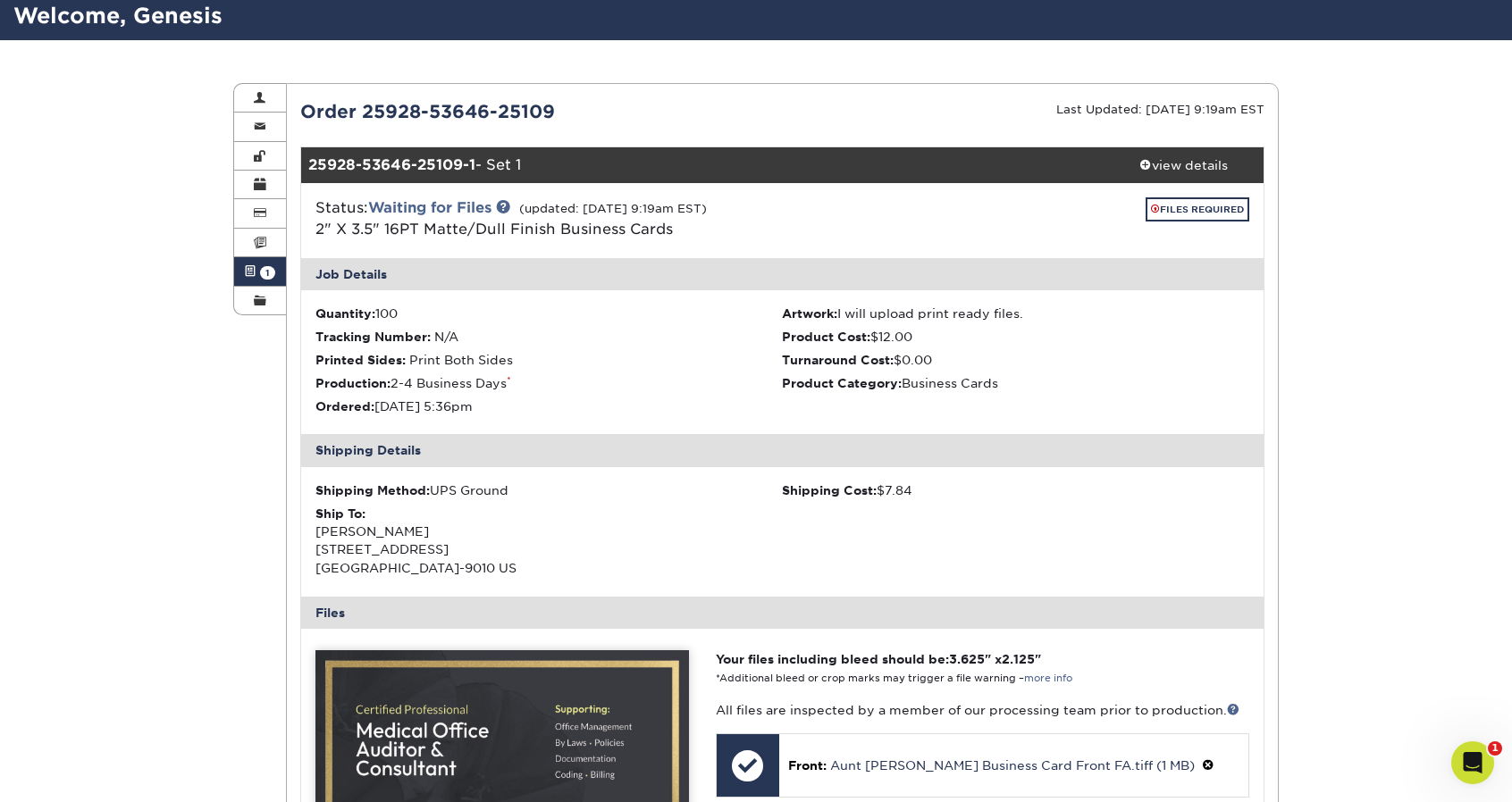
scroll to position [121, 0]
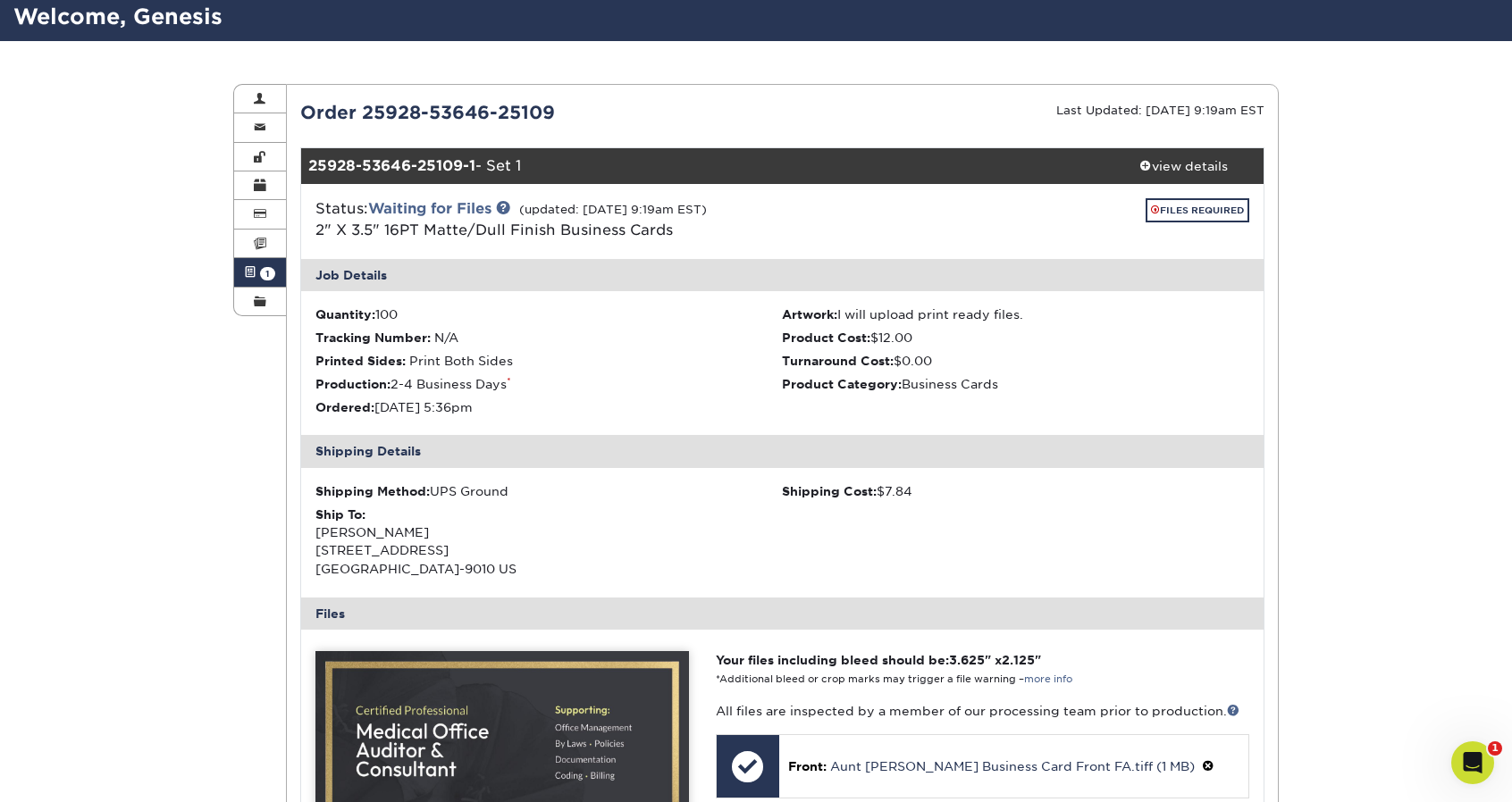
click at [250, 267] on span at bounding box center [250, 272] width 12 height 14
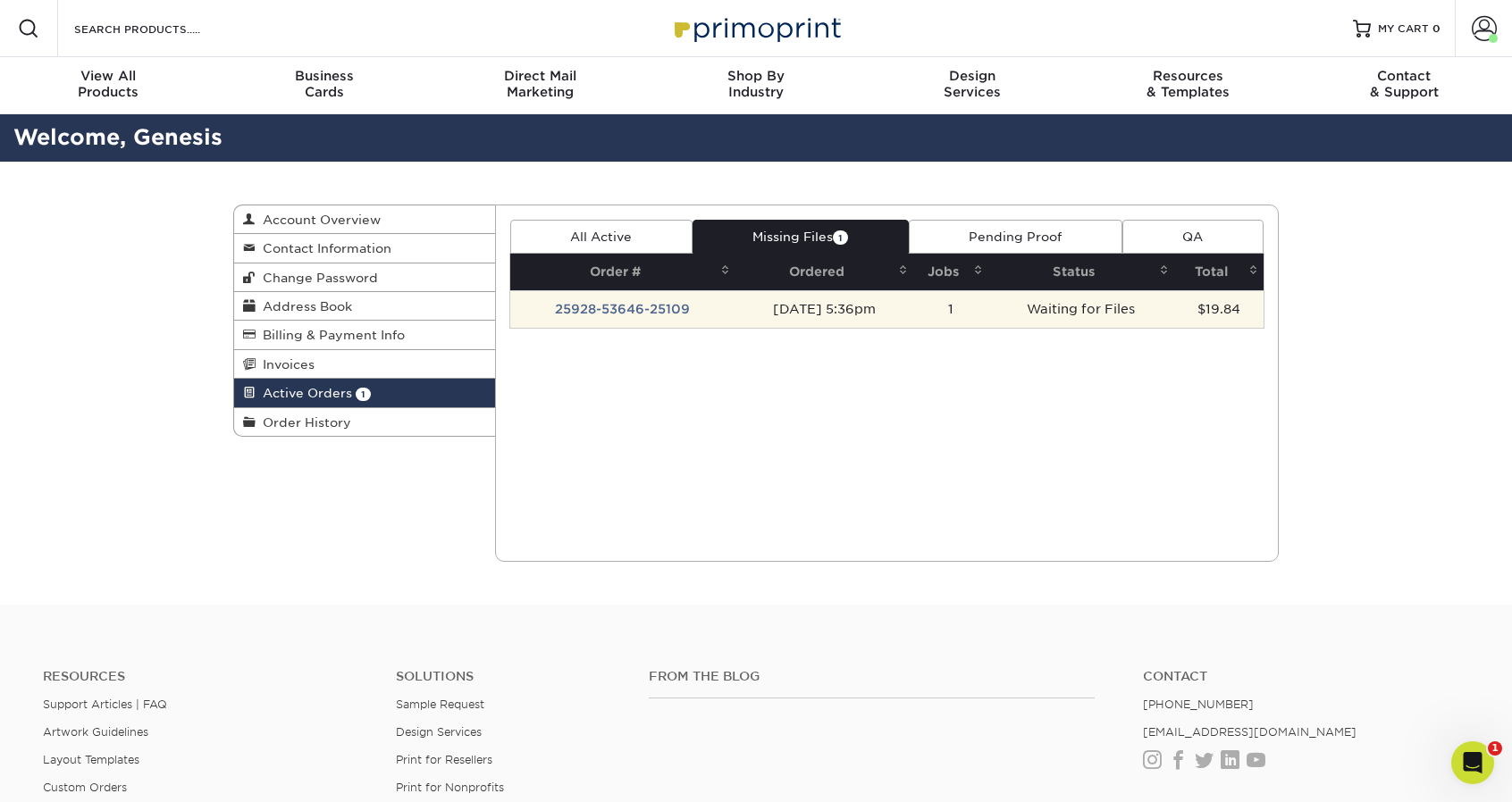
click at [885, 311] on td "[DATE] 5:36pm" at bounding box center [824, 309] width 177 height 38
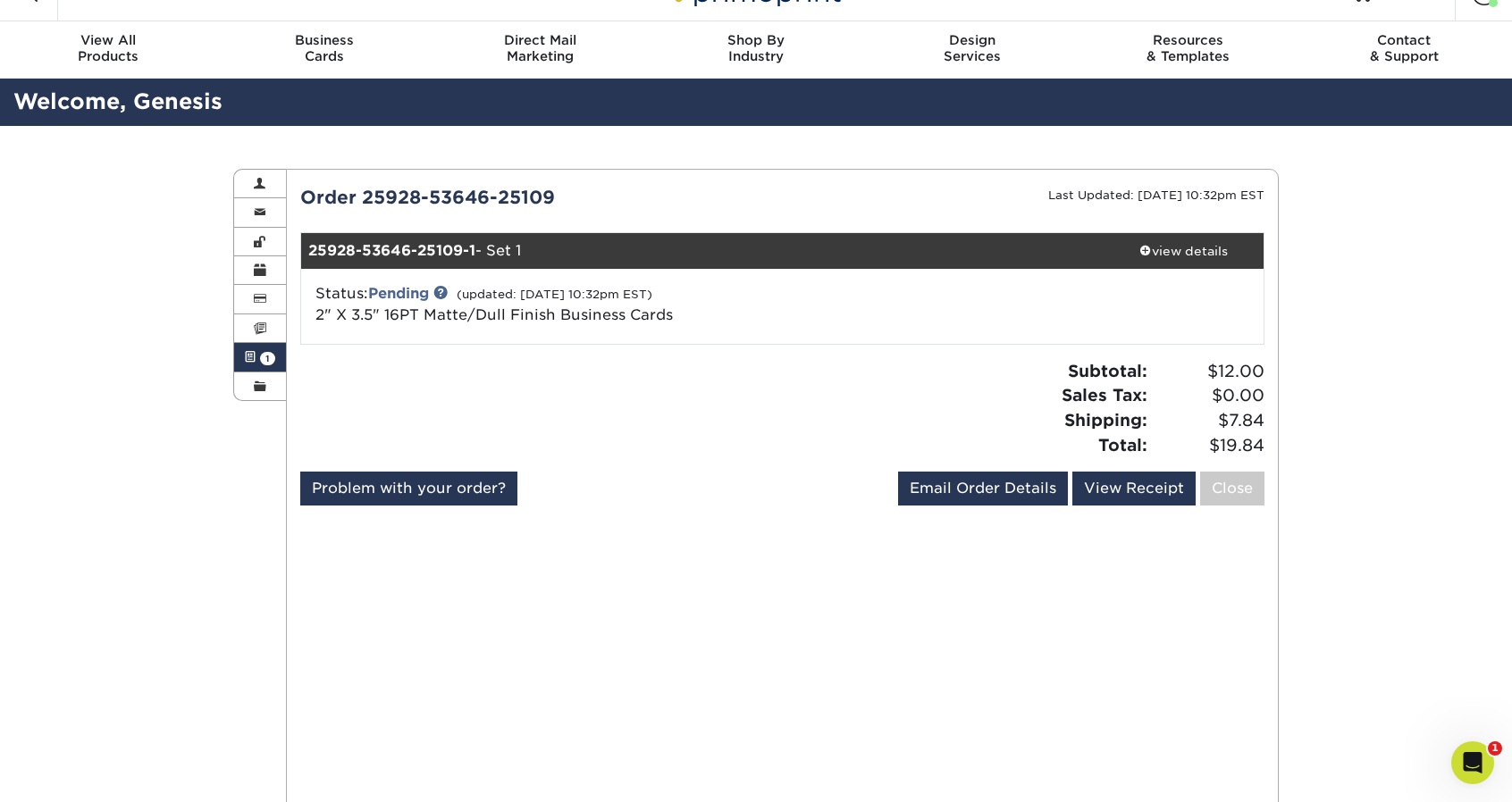
scroll to position [23, 0]
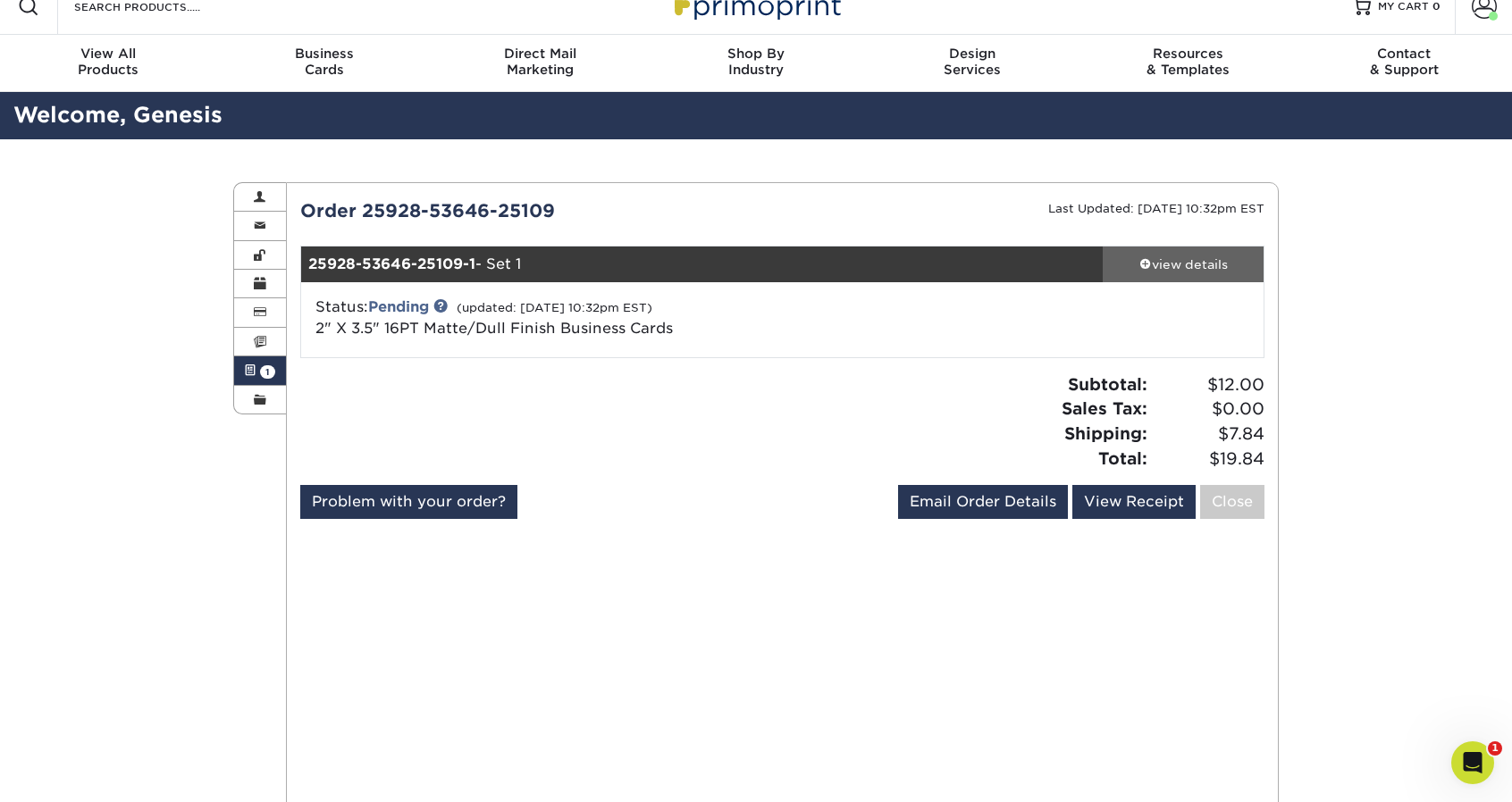
click at [1188, 270] on div "view details" at bounding box center [1183, 264] width 160 height 18
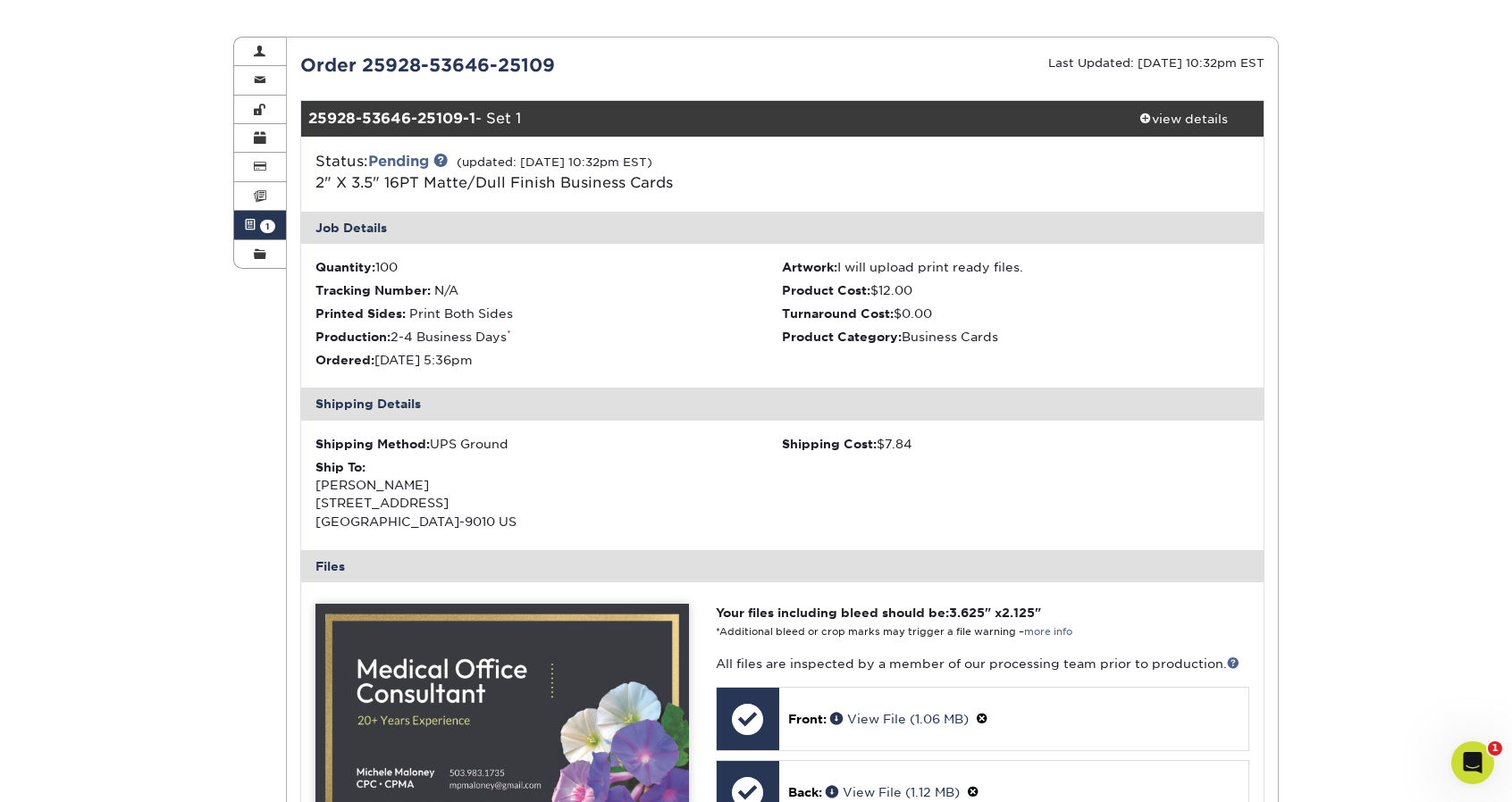
scroll to position [169, 0]
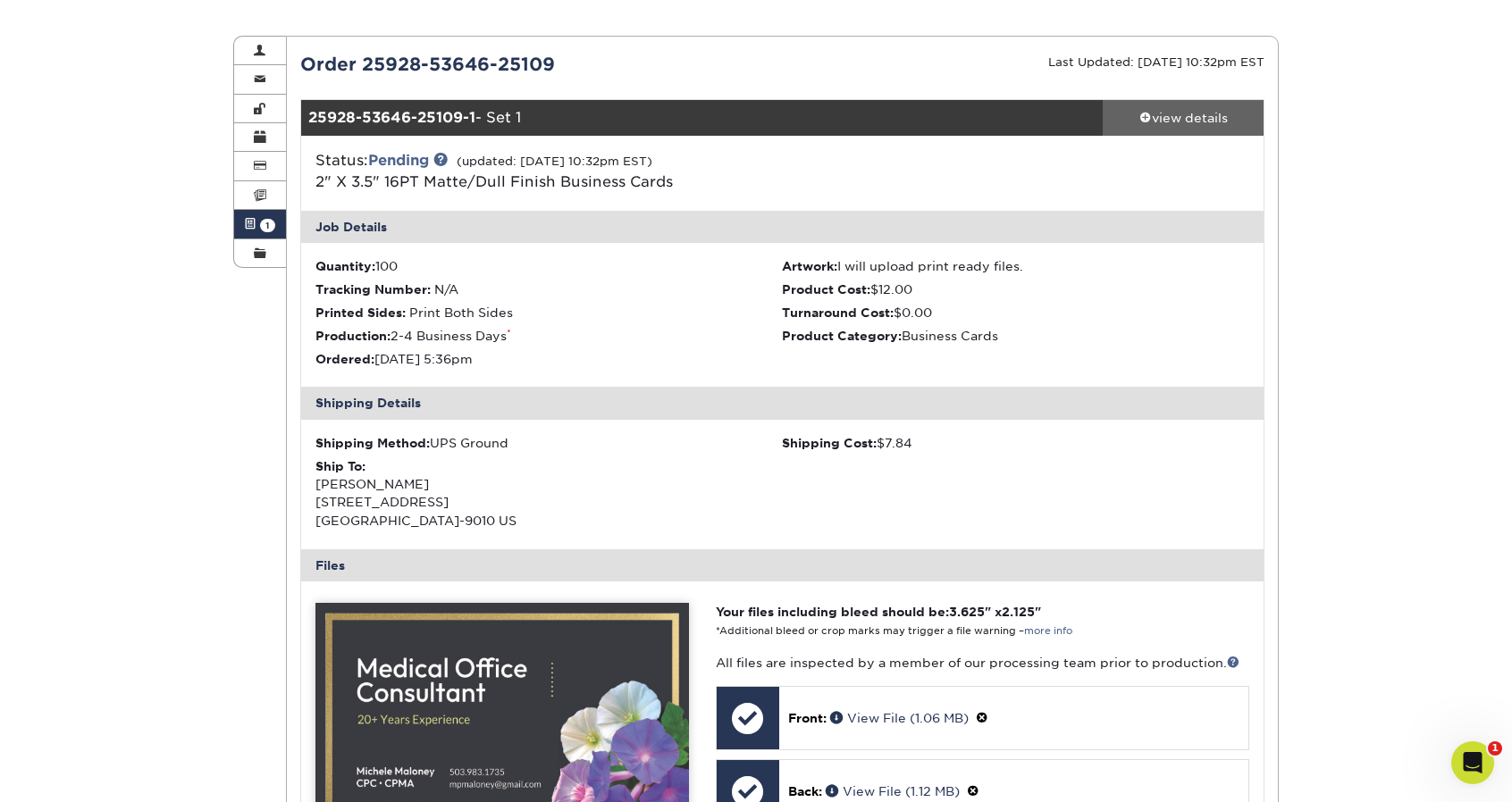
click at [1147, 113] on span at bounding box center [1145, 116] width 12 height 12
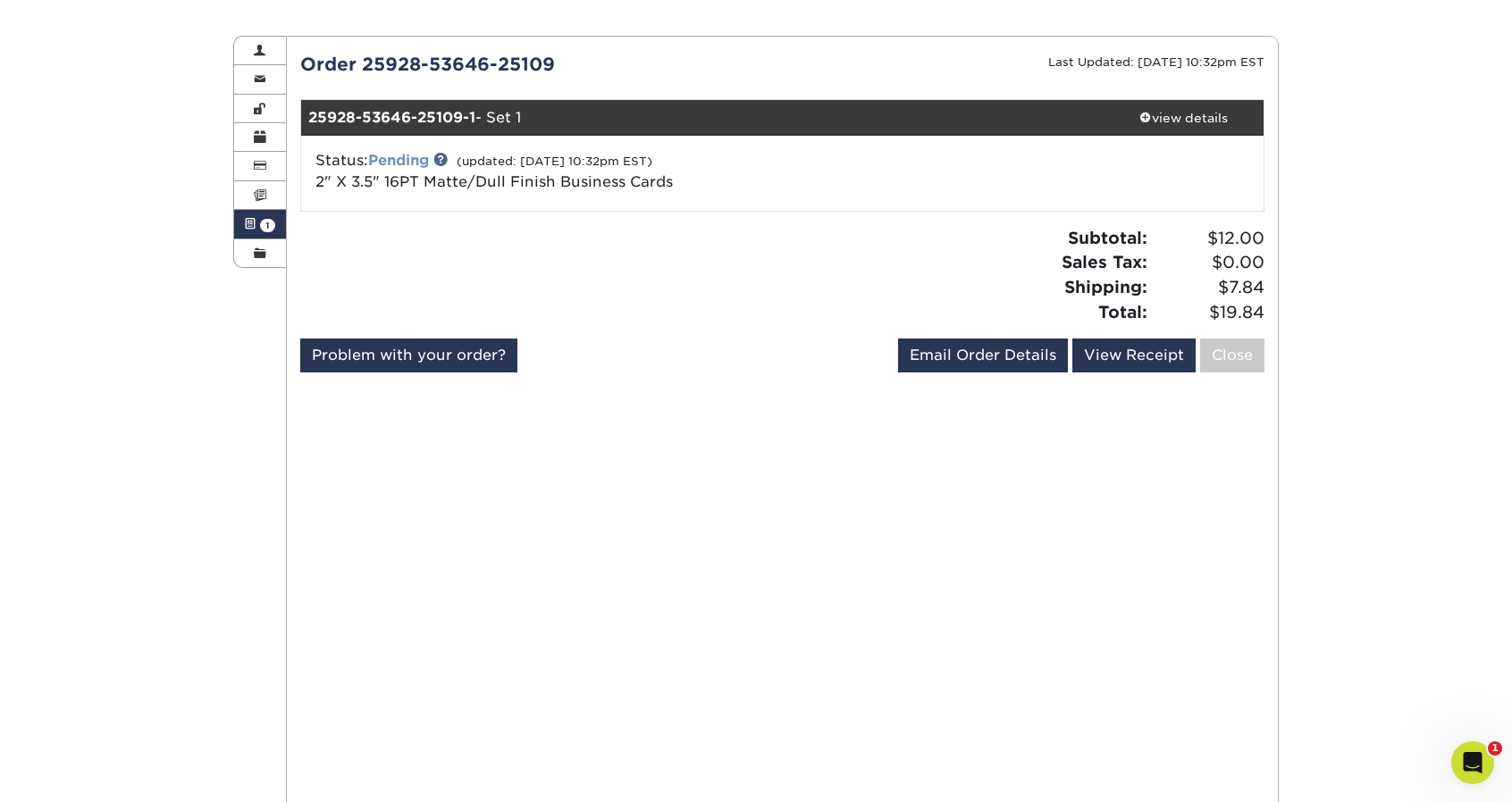
click at [433, 158] on div "Status: Pending (updated: [DATE] 10:32pm EST) 2" X 3.5" 16PT Matte/Dull Finish …" at bounding box center [622, 172] width 641 height 43
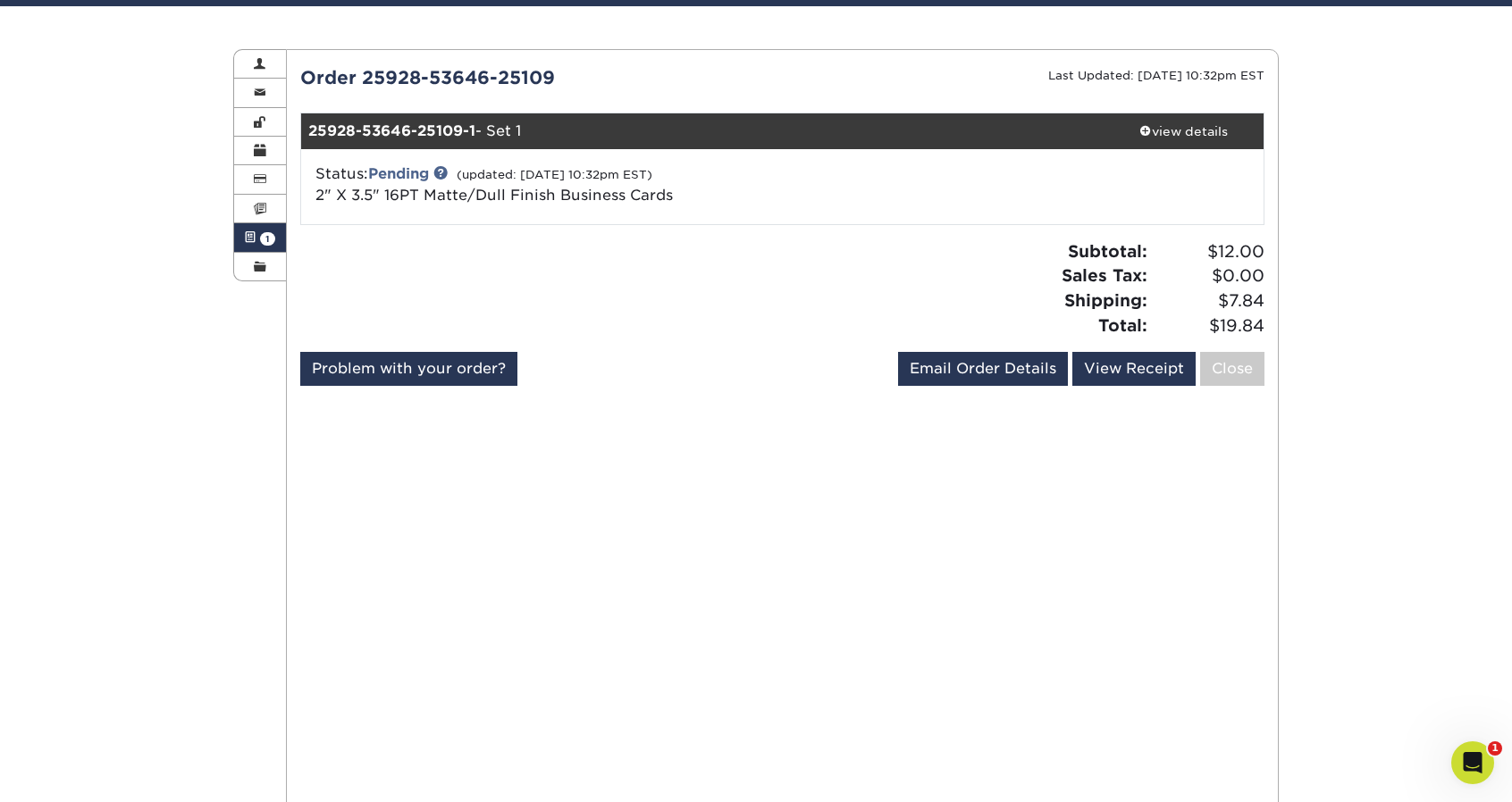
scroll to position [158, 0]
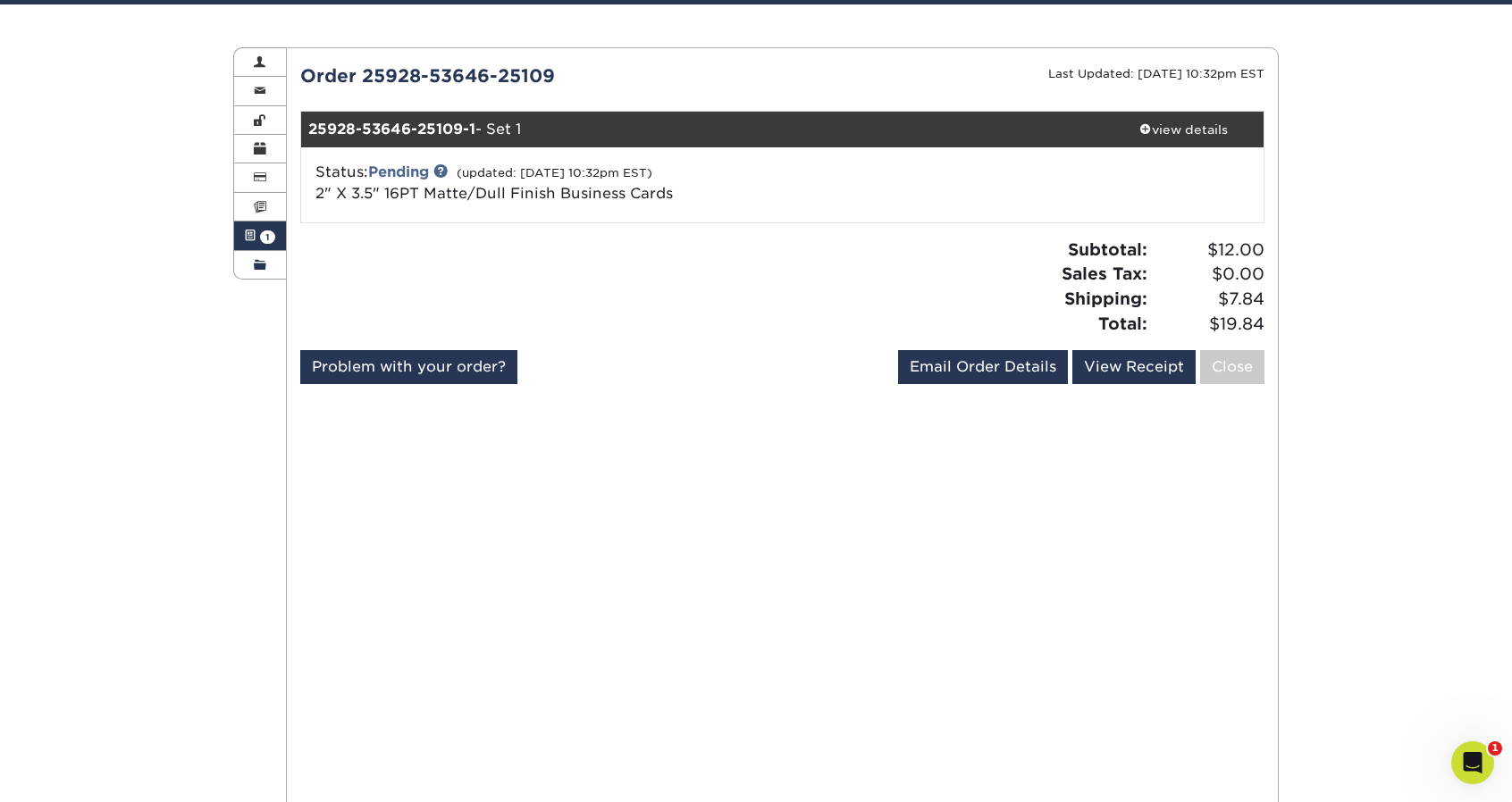
click at [265, 261] on span at bounding box center [259, 265] width 12 height 14
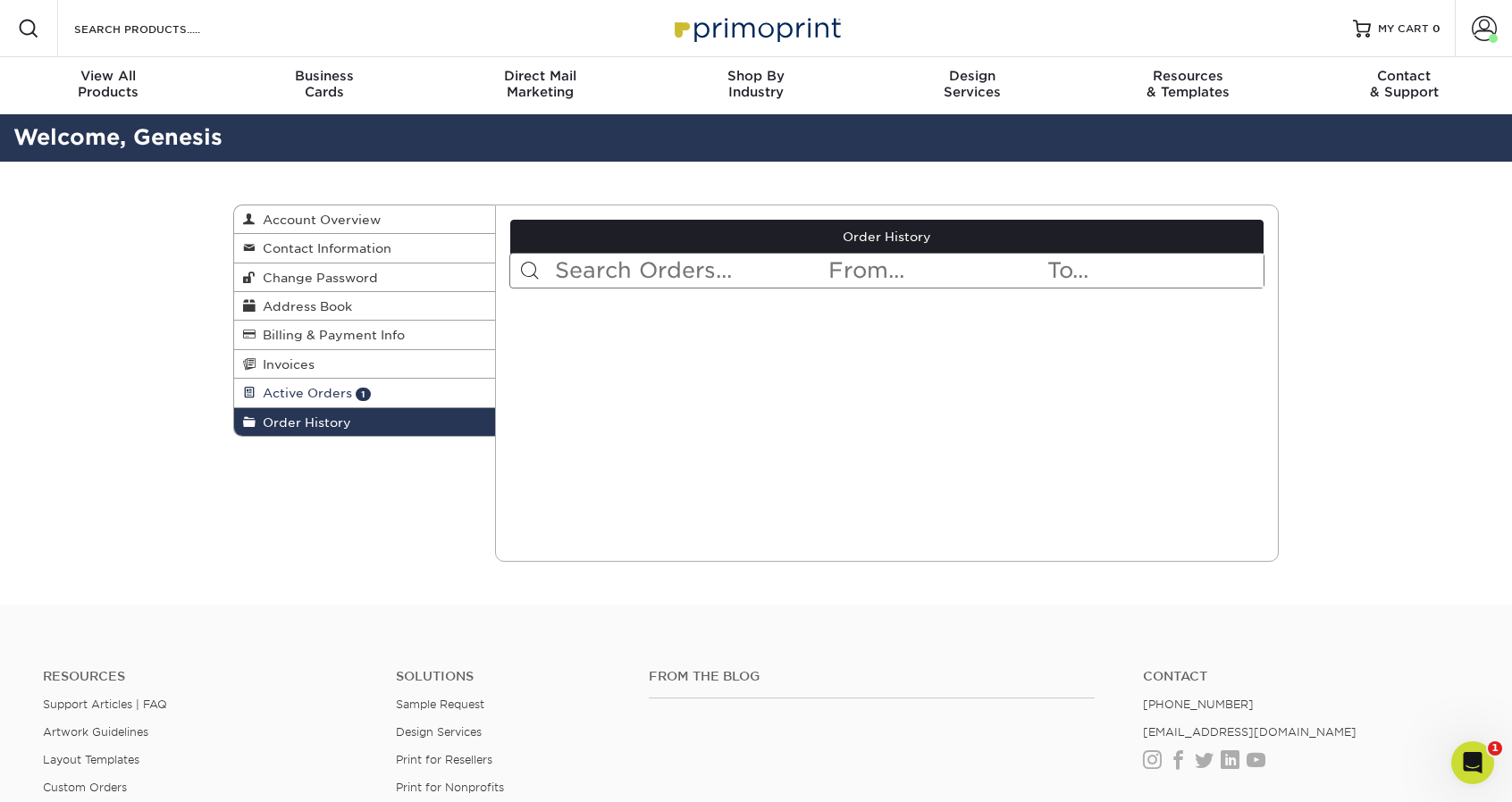
click at [286, 397] on span "Active Orders" at bounding box center [303, 392] width 97 height 14
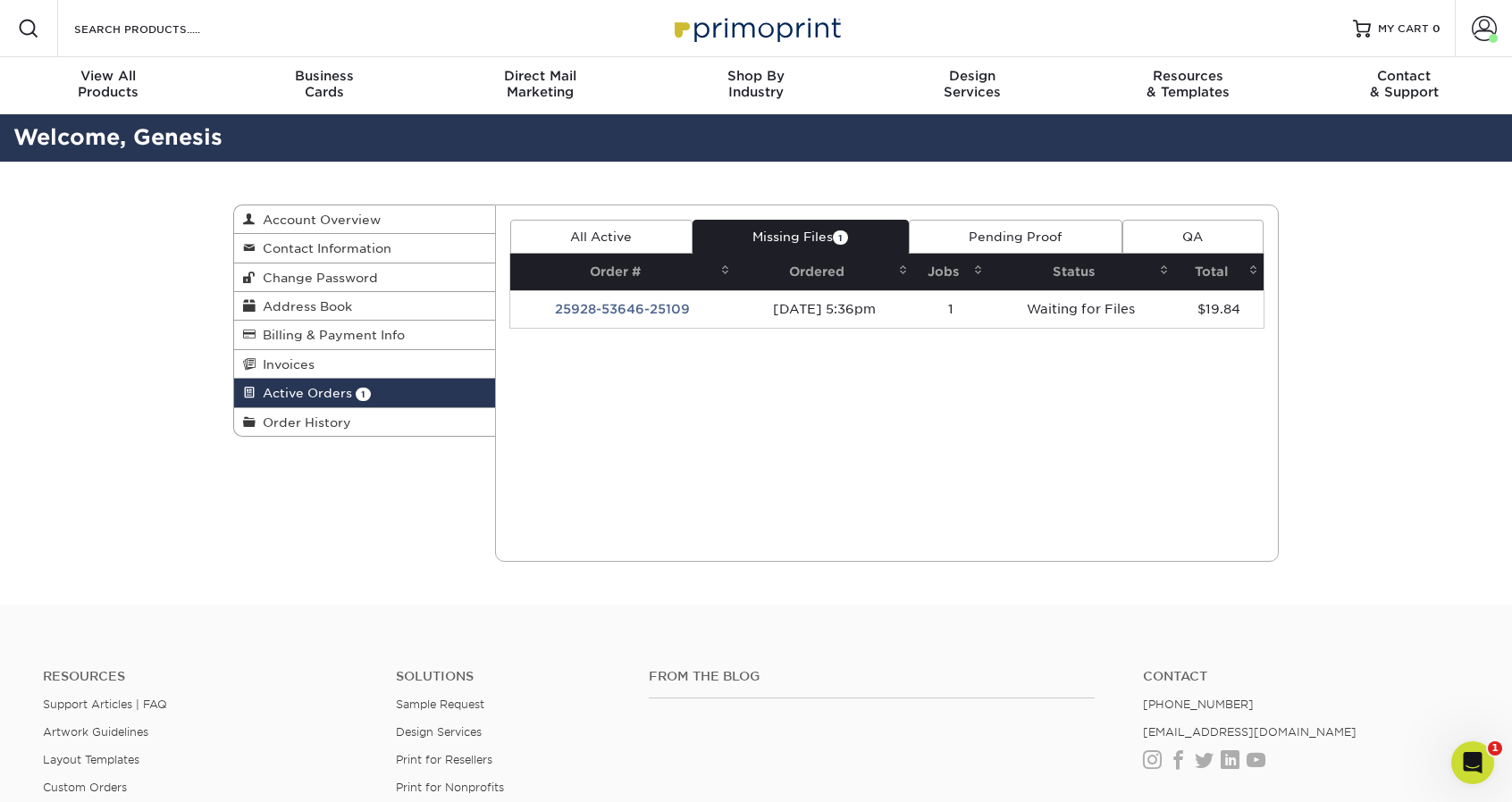
click at [966, 246] on link "Pending Proof" at bounding box center [1016, 236] width 214 height 34
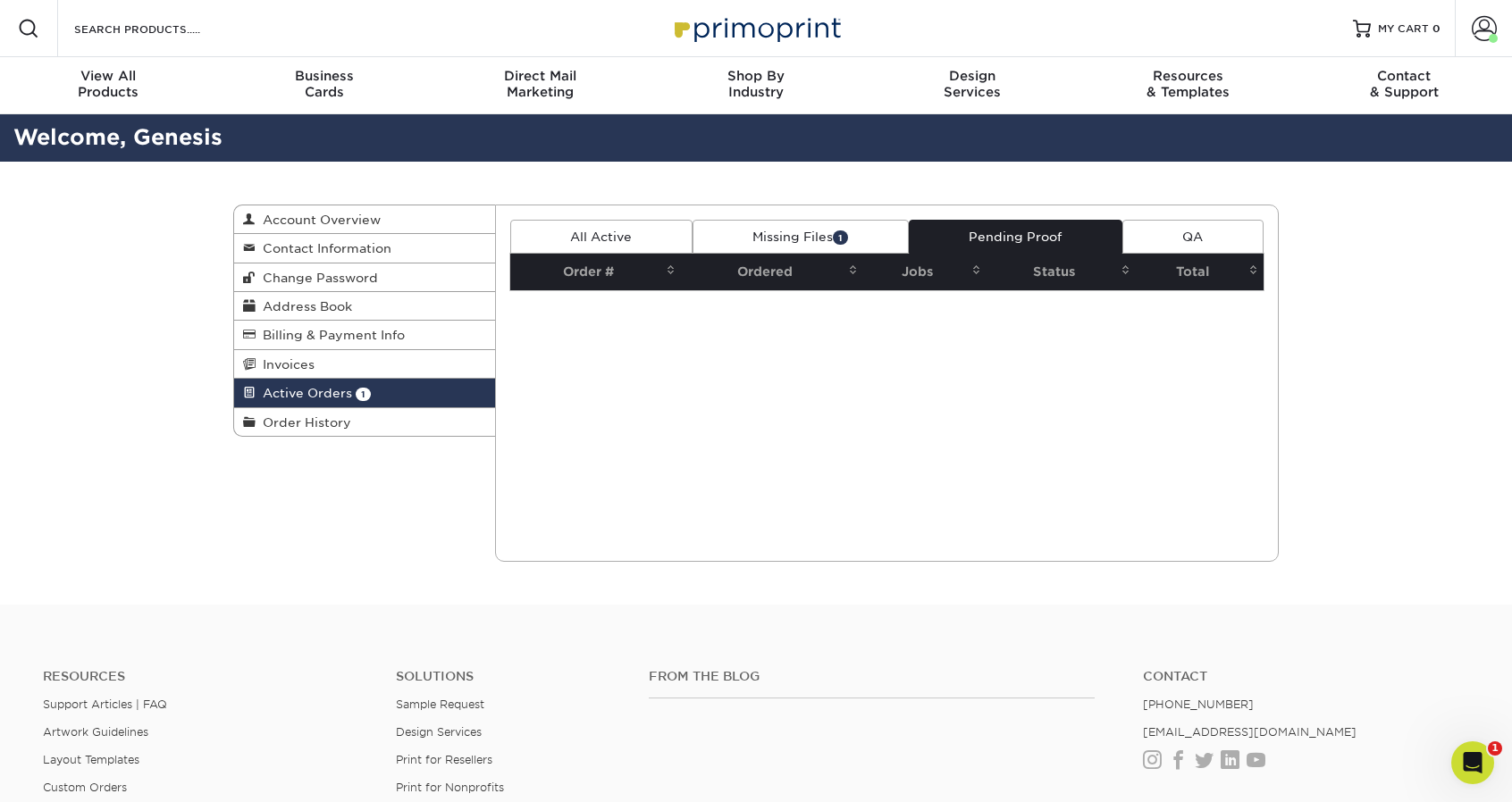
click at [893, 242] on link "Missing Files 1" at bounding box center [801, 236] width 216 height 34
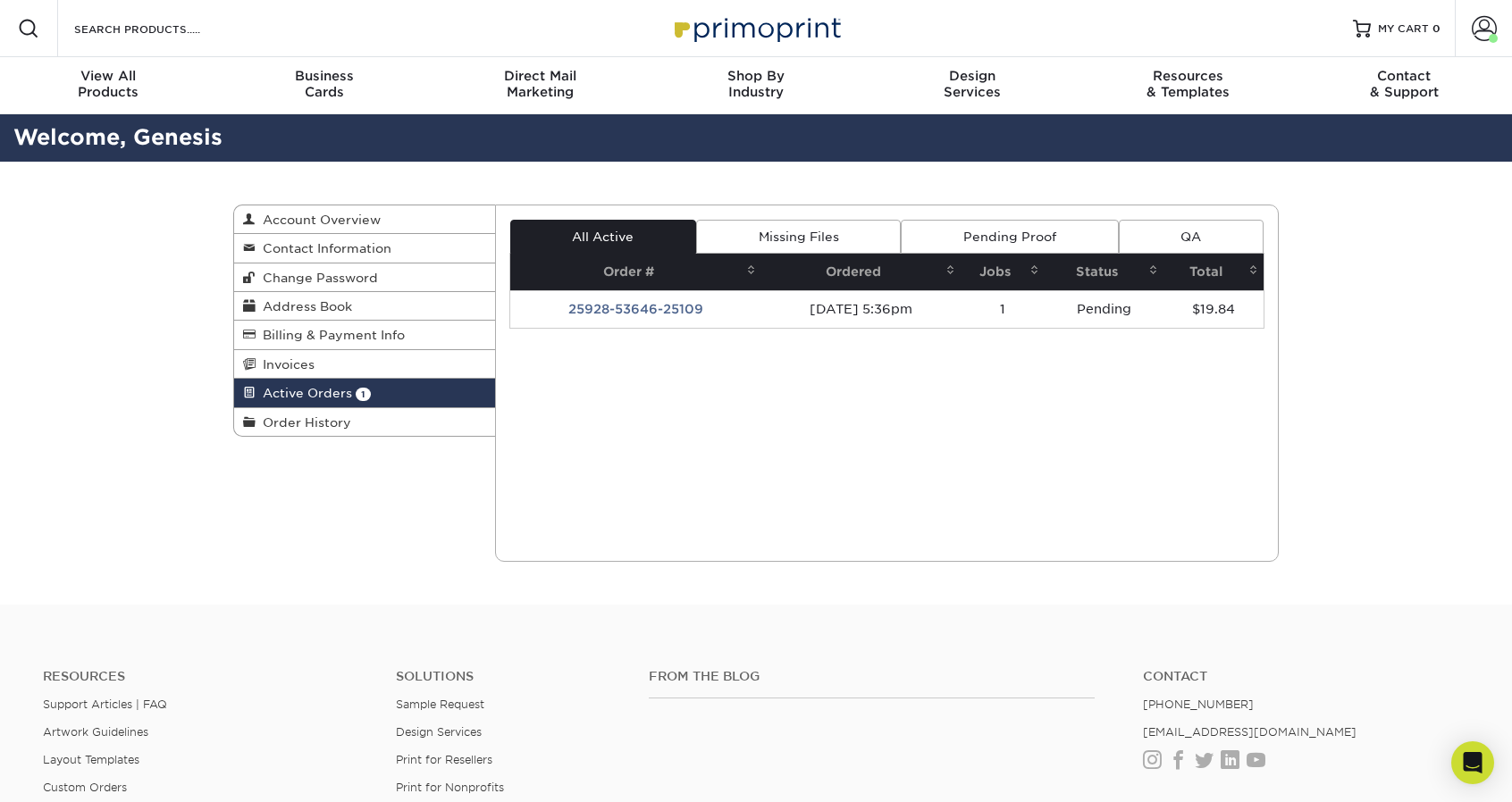
click at [1053, 429] on div "Current Orders 1 Active 0 Missing Files" at bounding box center [887, 383] width 785 height 357
click at [844, 240] on link "Missing Files" at bounding box center [799, 236] width 205 height 34
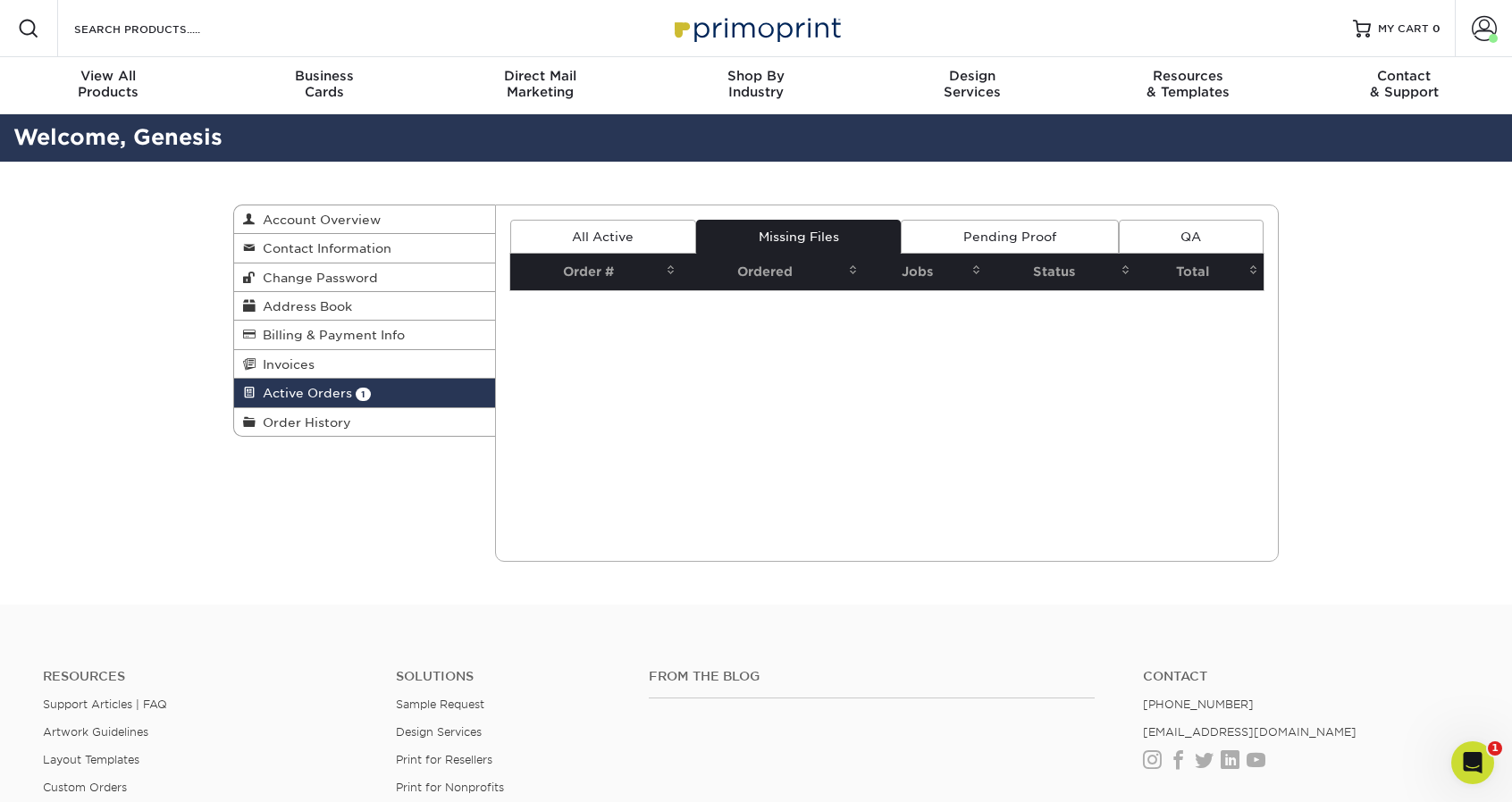
click at [1004, 221] on link "Pending Proof" at bounding box center [1009, 236] width 217 height 34
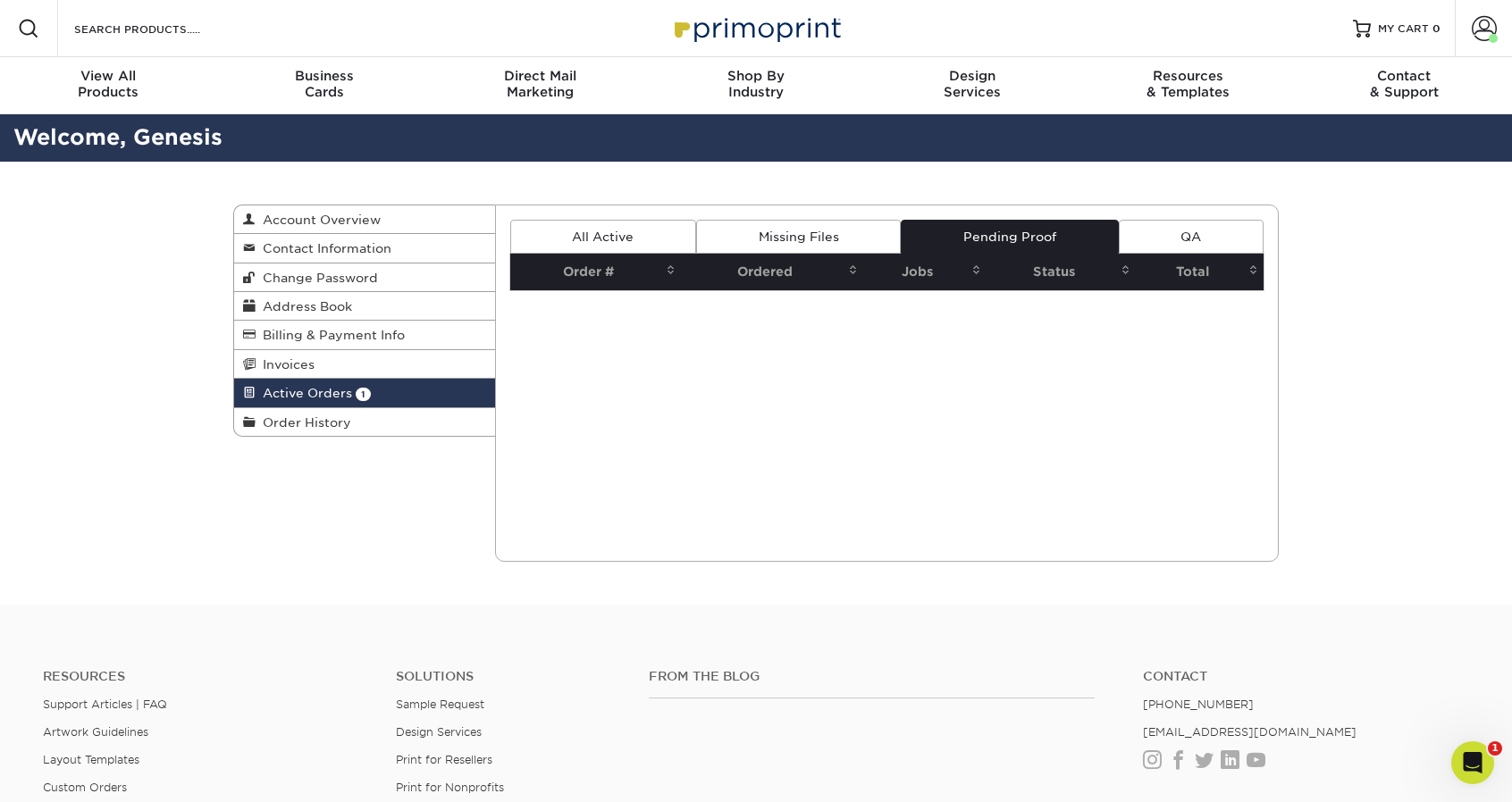
click at [1249, 222] on link "QA" at bounding box center [1191, 236] width 145 height 34
